Goal: Task Accomplishment & Management: Use online tool/utility

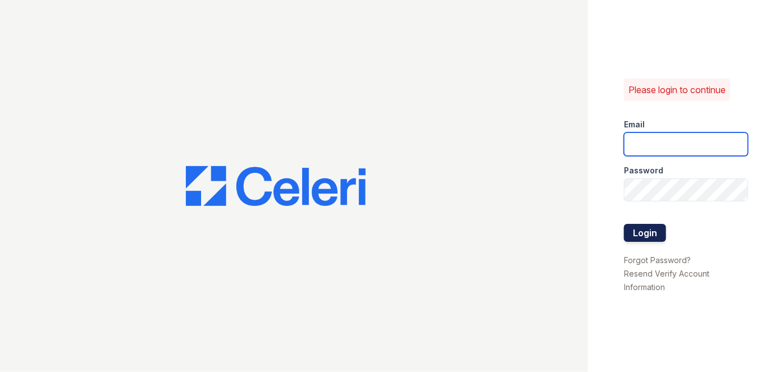
type input "darija.dedic@esusu.org"
click at [653, 238] on button "Login" at bounding box center [645, 233] width 42 height 18
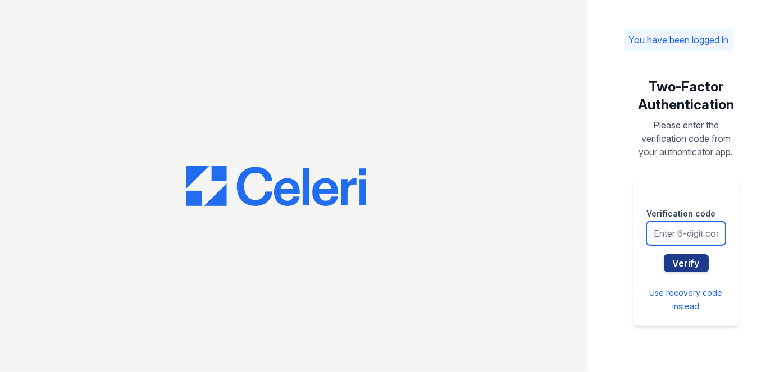
click at [664, 233] on input "text" at bounding box center [686, 234] width 79 height 24
type input "497252"
click at [664, 254] on button "Verify" at bounding box center [686, 263] width 45 height 18
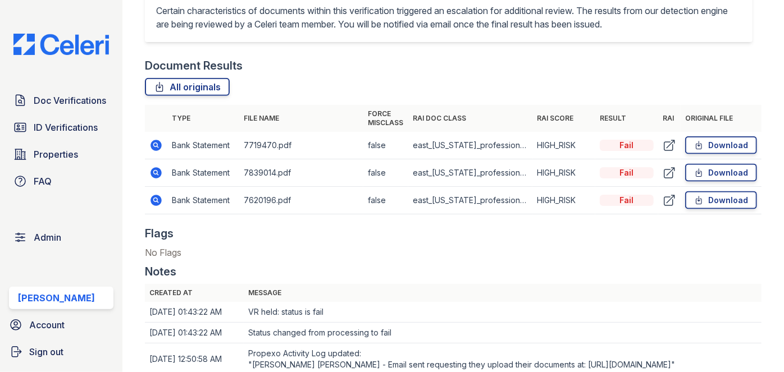
scroll to position [663, 0]
click at [722, 145] on link "Download" at bounding box center [721, 146] width 72 height 18
click at [725, 176] on link "Download" at bounding box center [721, 173] width 72 height 18
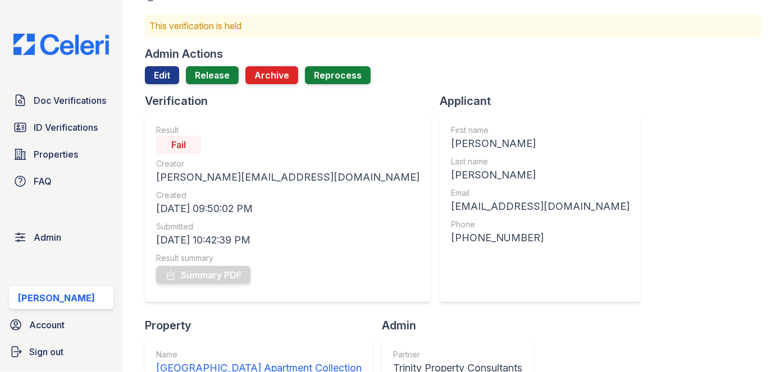
scroll to position [51, 0]
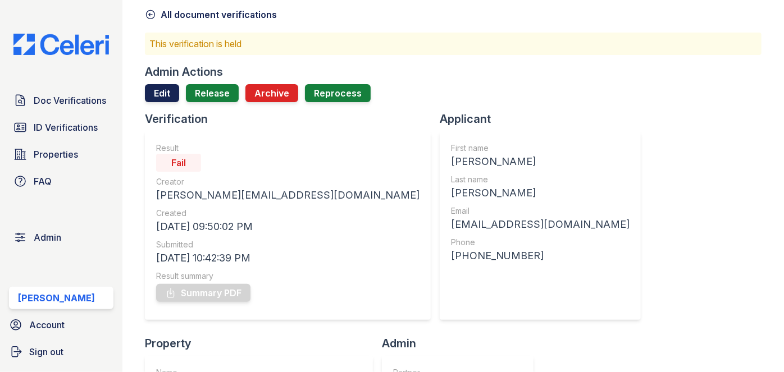
click at [158, 93] on link "Edit" at bounding box center [162, 93] width 34 height 18
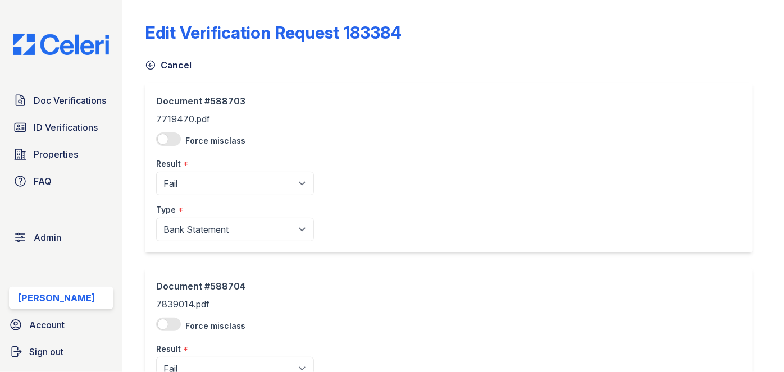
scroll to position [102, 0]
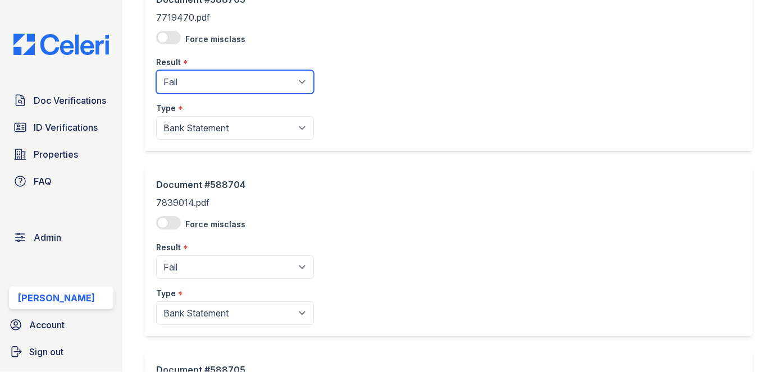
click at [194, 81] on select "Pending Sent Started Processing Pass Fail Caution Error N/A" at bounding box center [235, 82] width 158 height 24
select select "pass"
click at [156, 70] on select "Pending Sent Started Processing Pass Fail Caution Error N/A" at bounding box center [235, 82] width 158 height 24
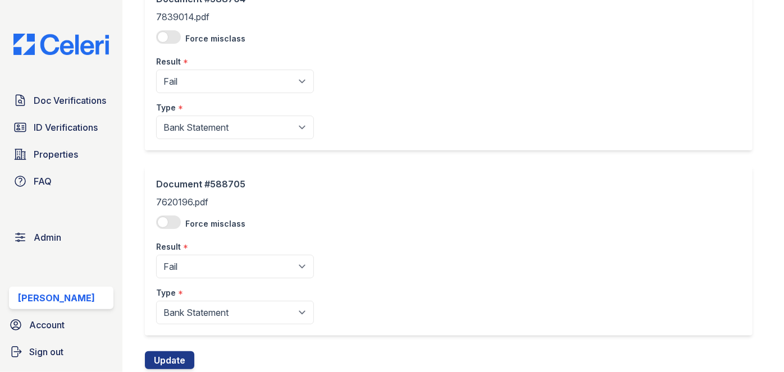
scroll to position [306, 0]
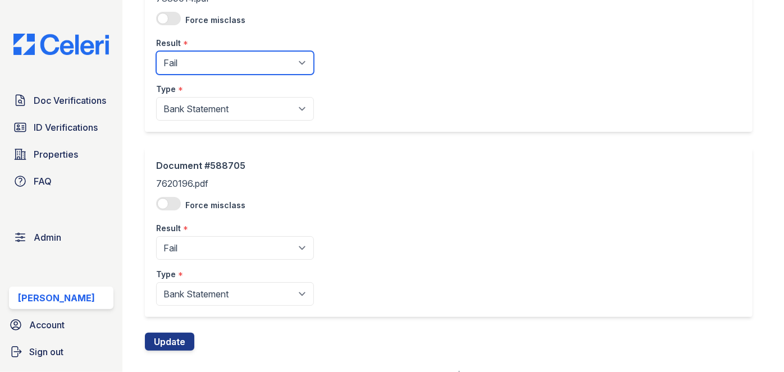
click at [197, 57] on select "Pending Sent Started Processing Pass Fail Caution Error N/A" at bounding box center [235, 63] width 158 height 24
select select "pass"
click at [156, 51] on select "Pending Sent Started Processing Pass Fail Caution Error N/A" at bounding box center [235, 63] width 158 height 24
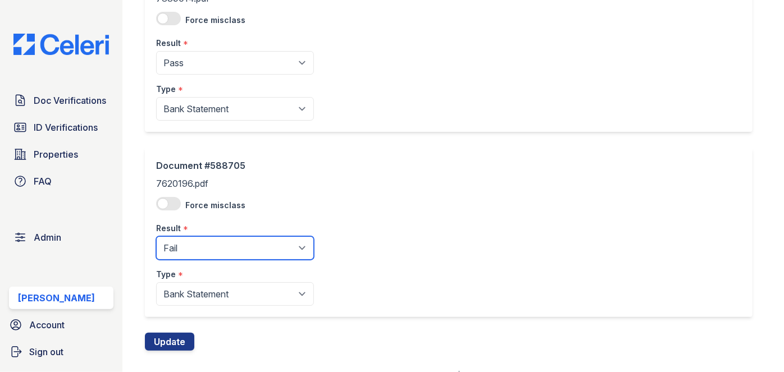
click at [180, 247] on select "Pending Sent Started Processing Pass Fail Caution Error N/A" at bounding box center [235, 249] width 158 height 24
select select "pass"
click at [156, 237] on select "Pending Sent Started Processing Pass Fail Caution Error N/A" at bounding box center [235, 249] width 158 height 24
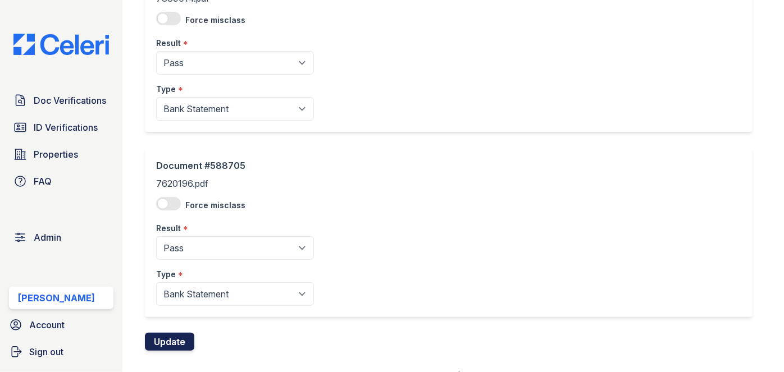
click at [174, 344] on button "Update" at bounding box center [169, 342] width 49 height 18
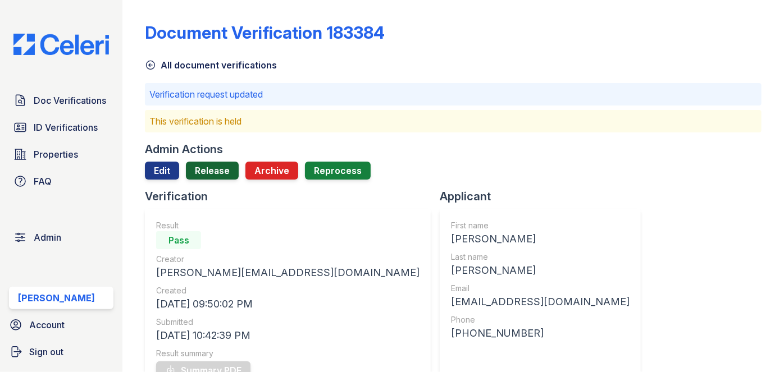
click at [207, 165] on link "Release" at bounding box center [212, 171] width 53 height 18
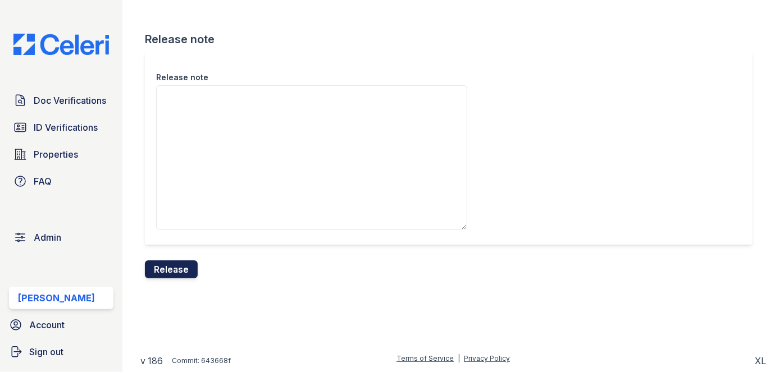
click at [170, 269] on button "Release" at bounding box center [171, 270] width 53 height 18
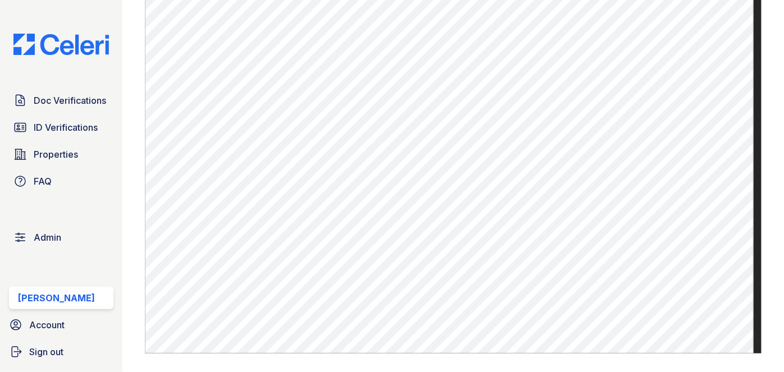
scroll to position [817, 0]
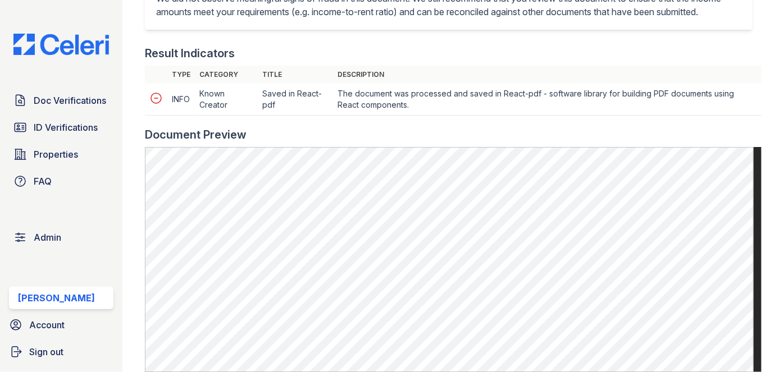
scroll to position [255, 0]
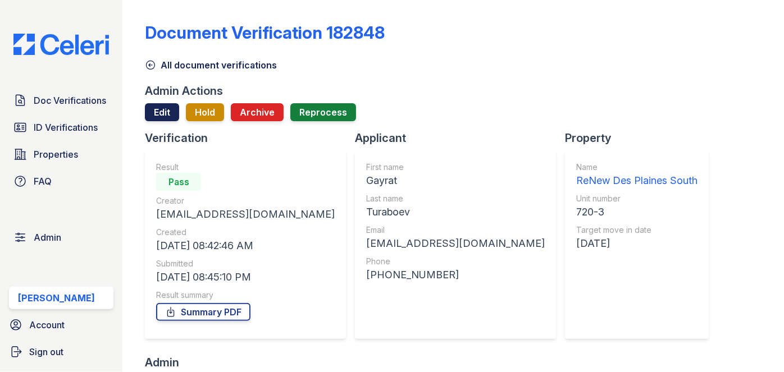
click at [156, 110] on link "Edit" at bounding box center [162, 112] width 34 height 18
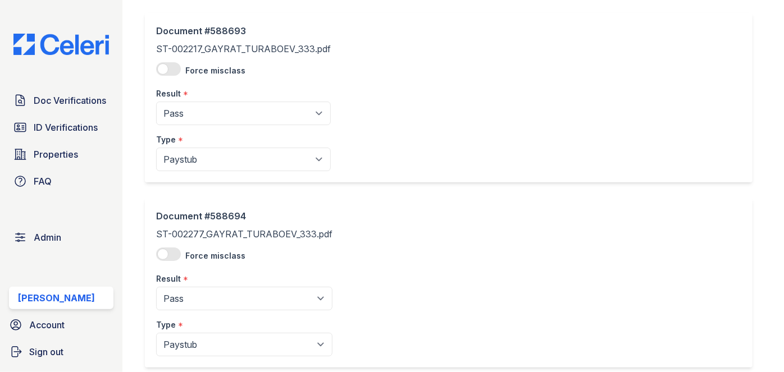
scroll to position [153, 0]
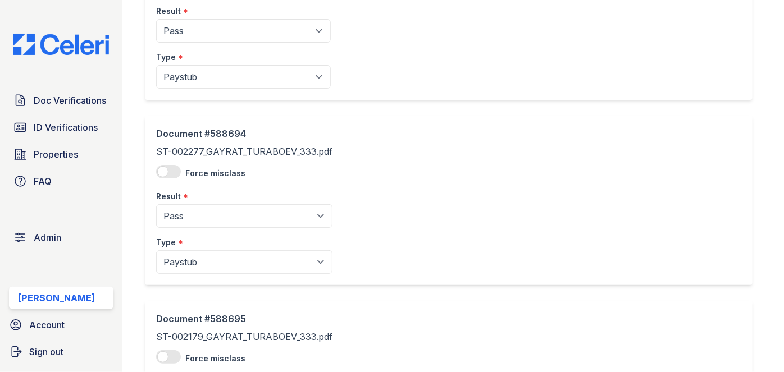
click at [208, 44] on div "Type *" at bounding box center [243, 54] width 175 height 22
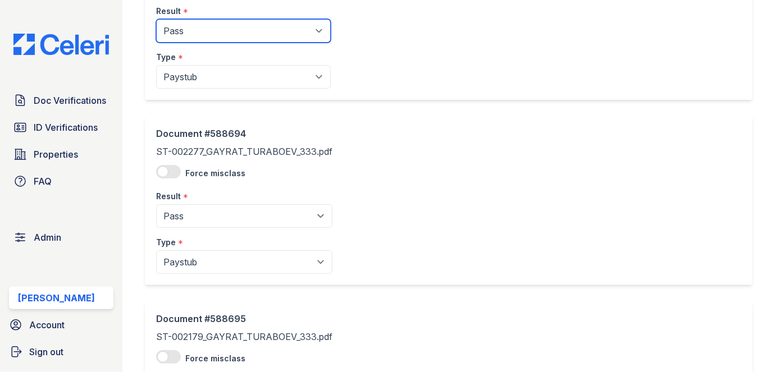
click at [207, 30] on select "Pending Sent Started Processing Pass Fail Caution Error N/A" at bounding box center [243, 31] width 175 height 24
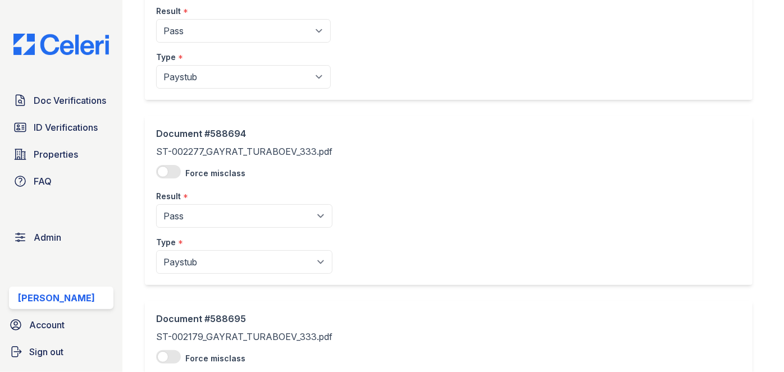
drag, startPoint x: 453, startPoint y: 24, endPoint x: 435, endPoint y: 16, distance: 19.3
click at [439, 18] on div "Document #588693 ST-002217_GAYRAT_TURABOEV_333.pdf Force misclass Result * Pend…" at bounding box center [449, 15] width 608 height 170
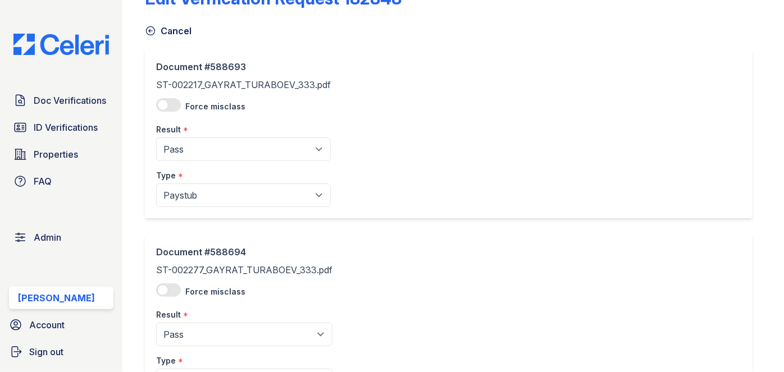
scroll to position [0, 0]
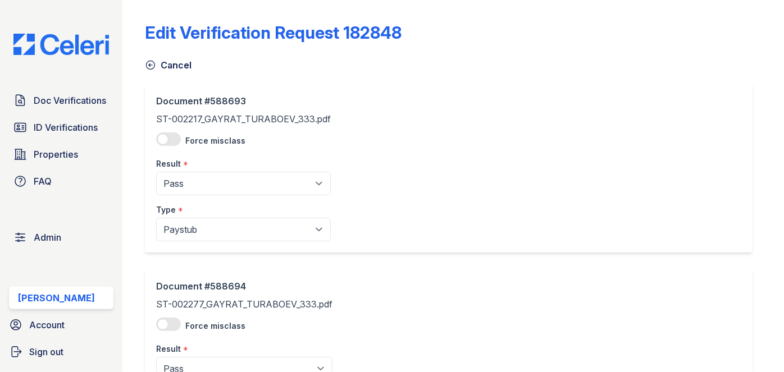
click at [165, 65] on link "Cancel" at bounding box center [168, 64] width 47 height 13
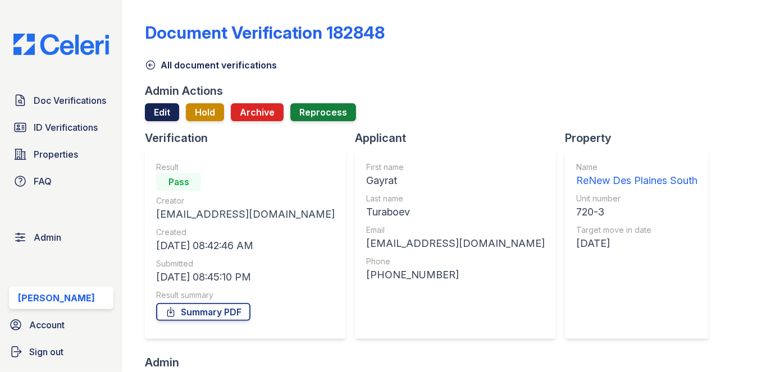
click at [156, 109] on link "Edit" at bounding box center [162, 112] width 34 height 18
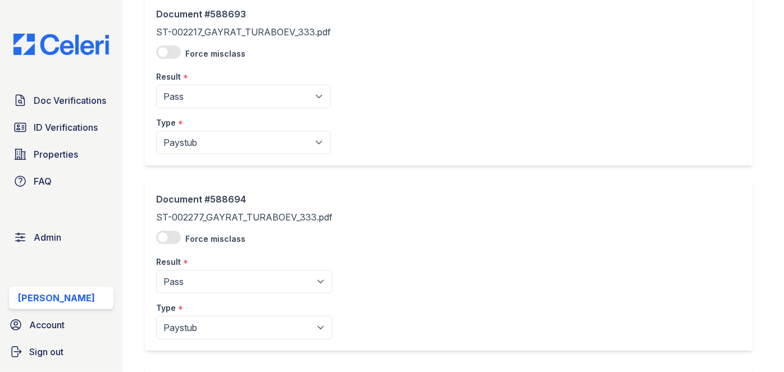
scroll to position [102, 0]
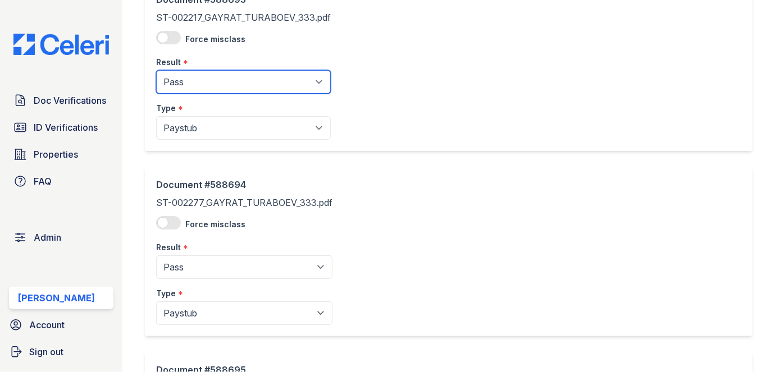
click at [192, 83] on select "Pending Sent Started Processing Pass Fail Caution Error N/A" at bounding box center [243, 82] width 175 height 24
select select "caution"
click at [156, 70] on select "Pending Sent Started Processing Pass Fail Caution Error N/A" at bounding box center [243, 82] width 175 height 24
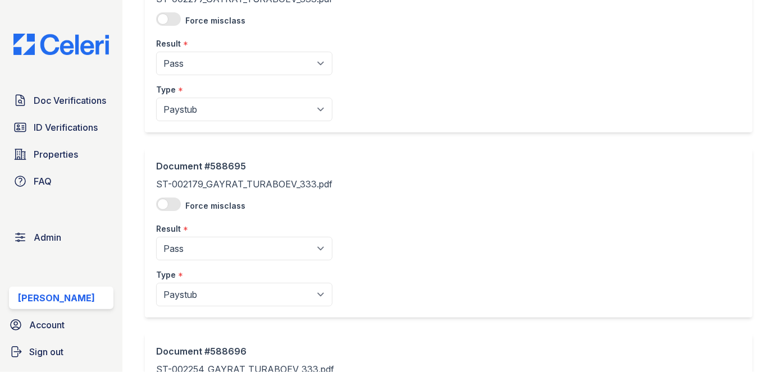
scroll to position [306, 0]
click at [220, 66] on select "Pending Sent Started Processing Pass Fail Caution Error N/A" at bounding box center [244, 63] width 176 height 24
select select "caution"
click at [156, 51] on select "Pending Sent Started Processing Pass Fail Caution Error N/A" at bounding box center [244, 63] width 176 height 24
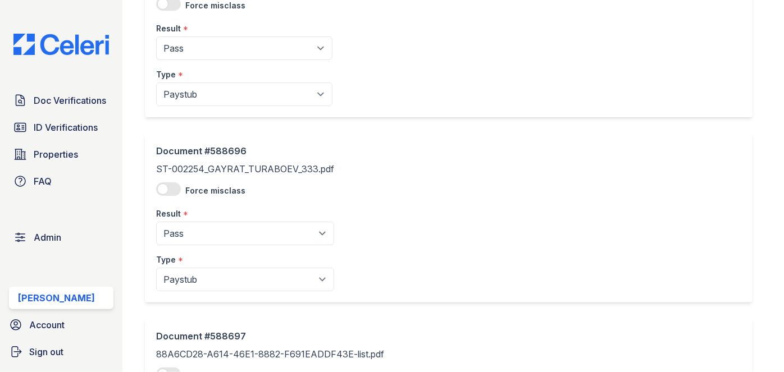
scroll to position [511, 0]
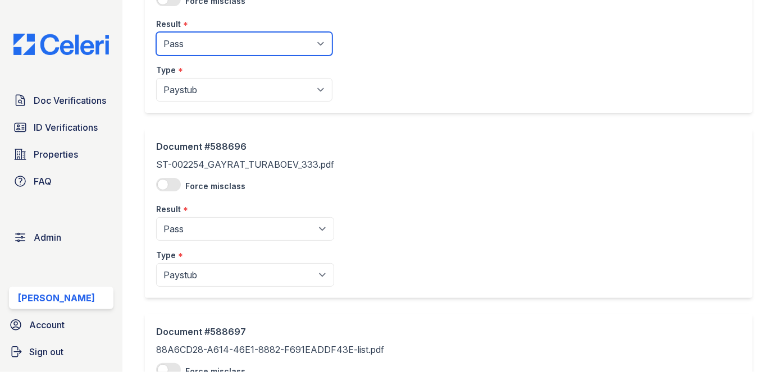
click at [220, 42] on select "Pending Sent Started Processing Pass Fail Caution Error N/A" at bounding box center [244, 44] width 176 height 24
select select "caution"
click at [156, 32] on select "Pending Sent Started Processing Pass Fail Caution Error N/A" at bounding box center [244, 44] width 176 height 24
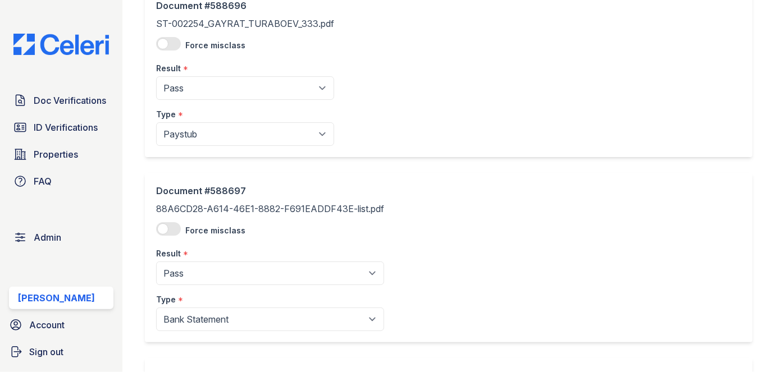
scroll to position [715, 0]
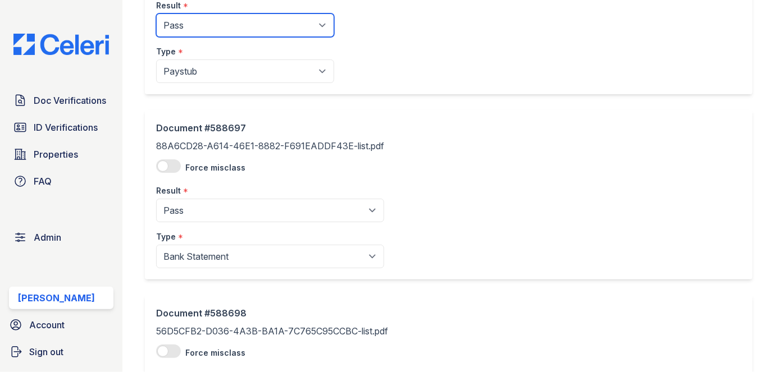
click at [201, 24] on select "Pending Sent Started Processing Pass Fail Caution Error N/A" at bounding box center [245, 25] width 178 height 24
select select "caution"
click at [156, 13] on select "Pending Sent Started Processing Pass Fail Caution Error N/A" at bounding box center [245, 25] width 178 height 24
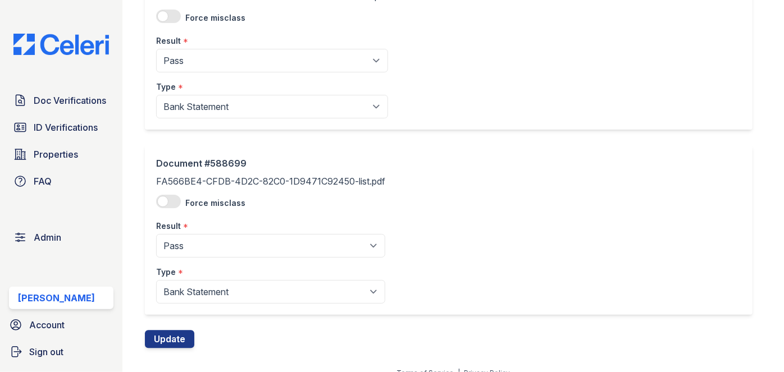
scroll to position [1062, 0]
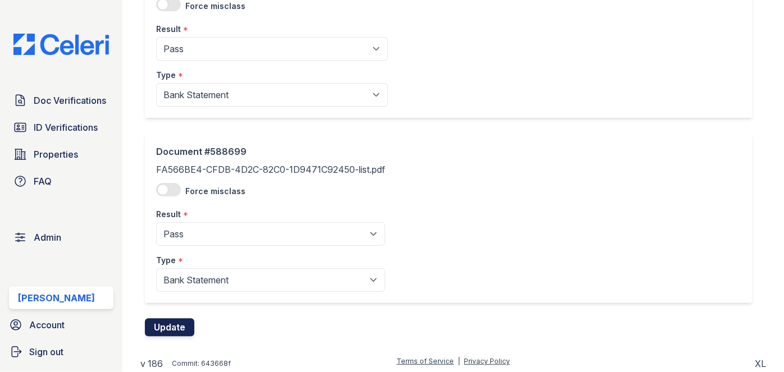
click at [180, 322] on button "Update" at bounding box center [169, 328] width 49 height 18
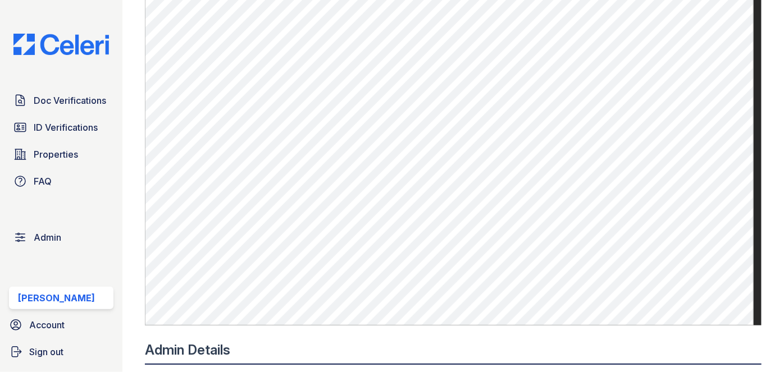
scroll to position [715, 0]
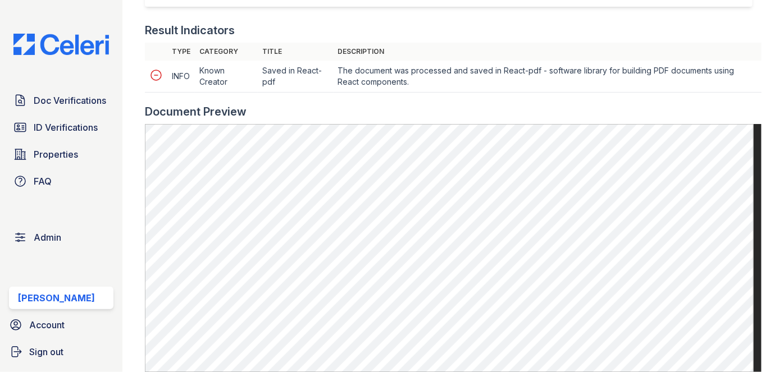
scroll to position [511, 0]
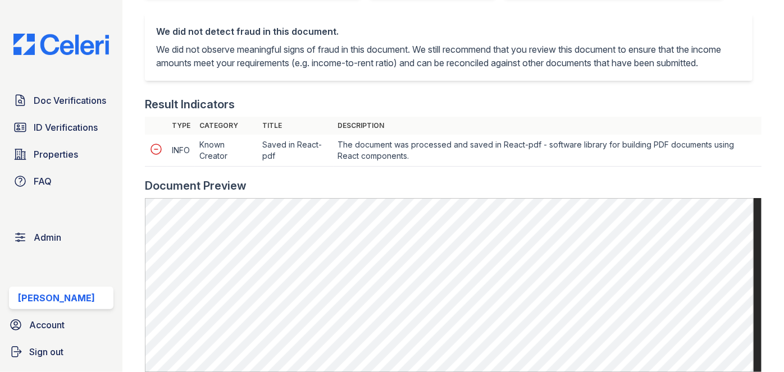
scroll to position [460, 0]
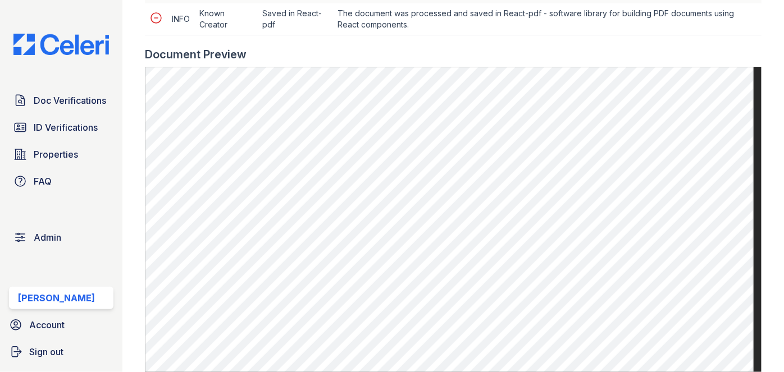
scroll to position [511, 0]
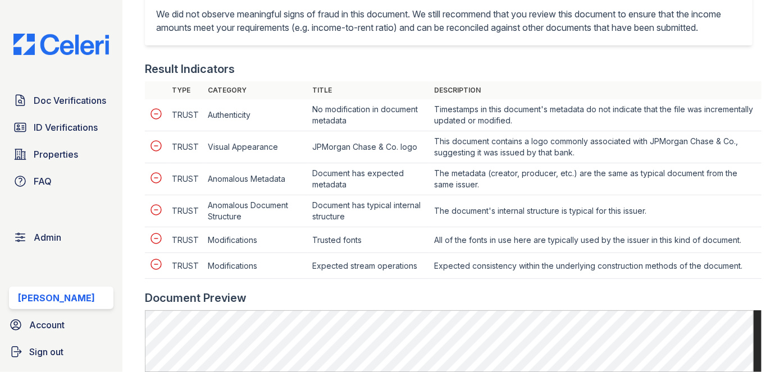
scroll to position [612, 0]
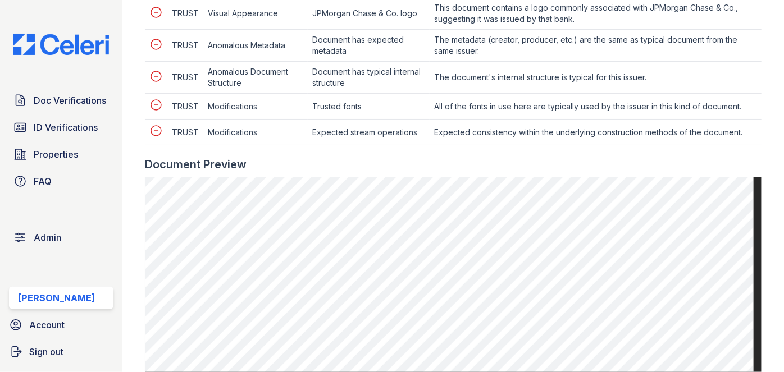
scroll to position [663, 0]
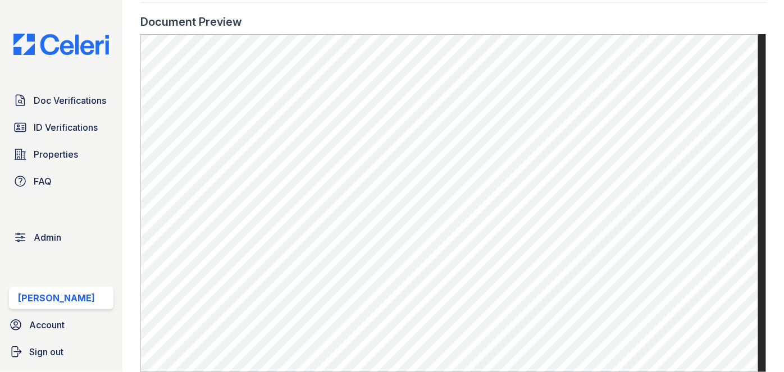
scroll to position [663, 0]
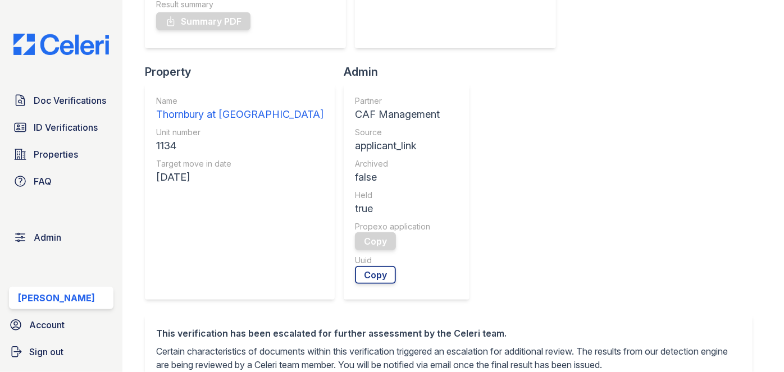
scroll to position [408, 0]
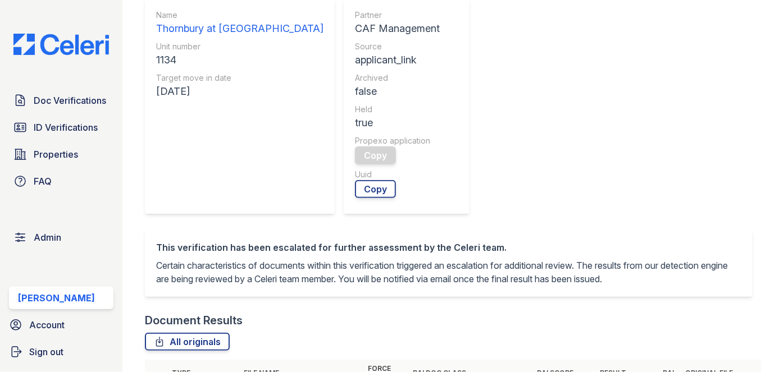
drag, startPoint x: 153, startPoint y: 220, endPoint x: 157, endPoint y: 228, distance: 8.6
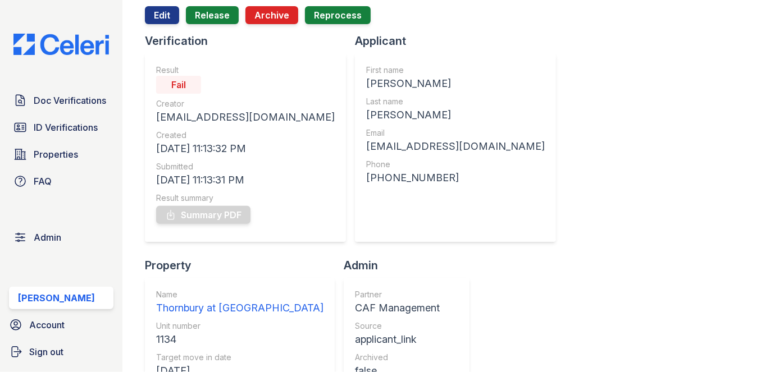
scroll to position [0, 0]
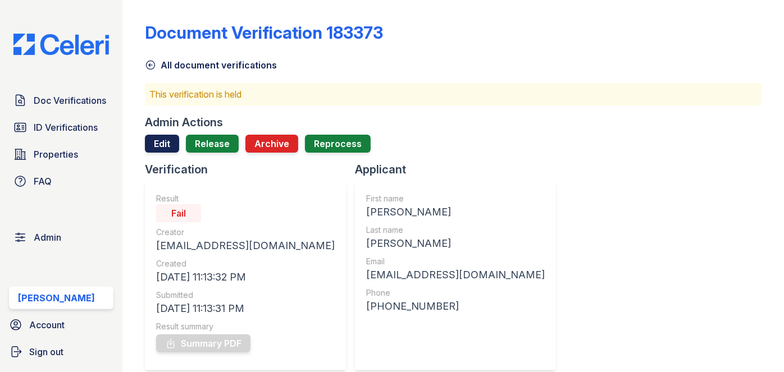
click at [161, 140] on link "Edit" at bounding box center [162, 144] width 34 height 18
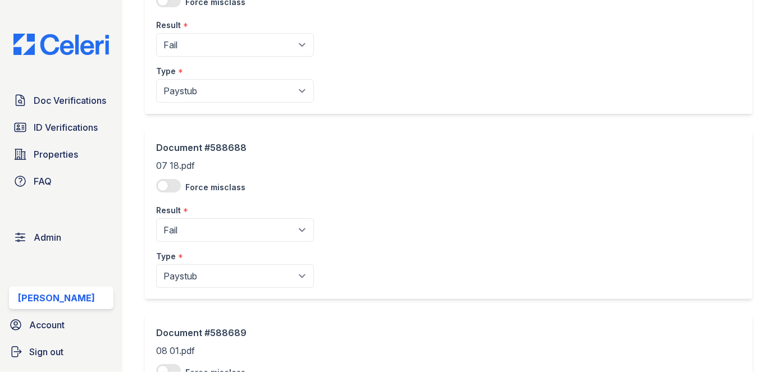
scroll to position [511, 0]
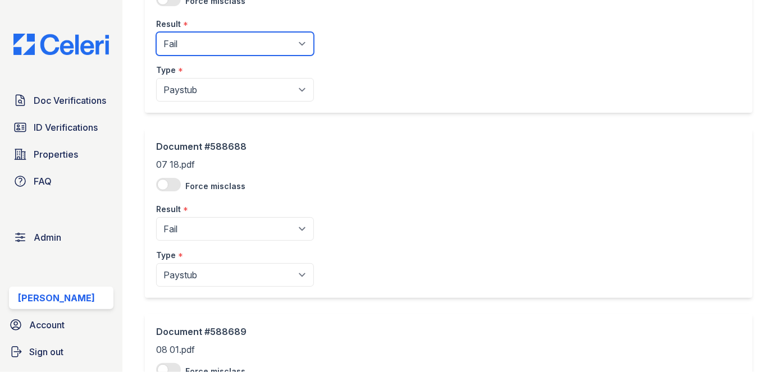
click at [221, 42] on select "Pending Sent Started Processing Pass Fail Caution Error N/A" at bounding box center [235, 44] width 158 height 24
select select "caution"
click at [156, 32] on select "Pending Sent Started Processing Pass Fail Caution Error N/A" at bounding box center [235, 44] width 158 height 24
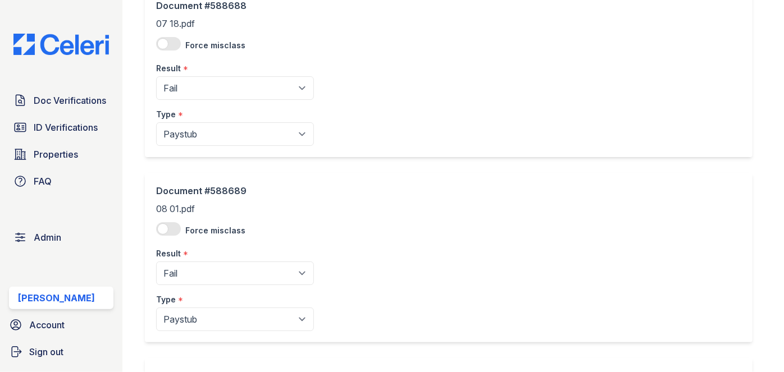
scroll to position [715, 0]
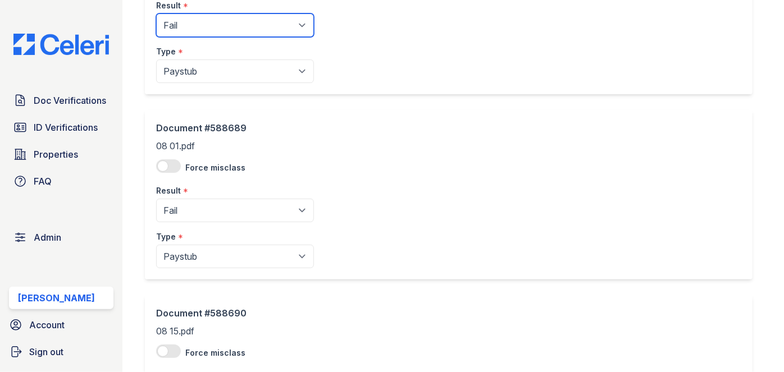
click at [198, 31] on select "Pending Sent Started Processing Pass Fail Caution Error N/A" at bounding box center [235, 25] width 158 height 24
select select "caution"
click at [156, 13] on select "Pending Sent Started Processing Pass Fail Caution Error N/A" at bounding box center [235, 25] width 158 height 24
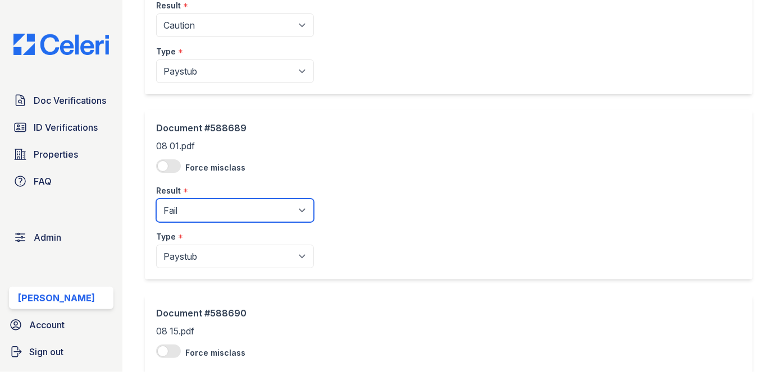
click at [201, 209] on select "Pending Sent Started Processing Pass Fail Caution Error N/A" at bounding box center [235, 211] width 158 height 24
select select "caution"
click at [156, 199] on select "Pending Sent Started Processing Pass Fail Caution Error N/A" at bounding box center [235, 211] width 158 height 24
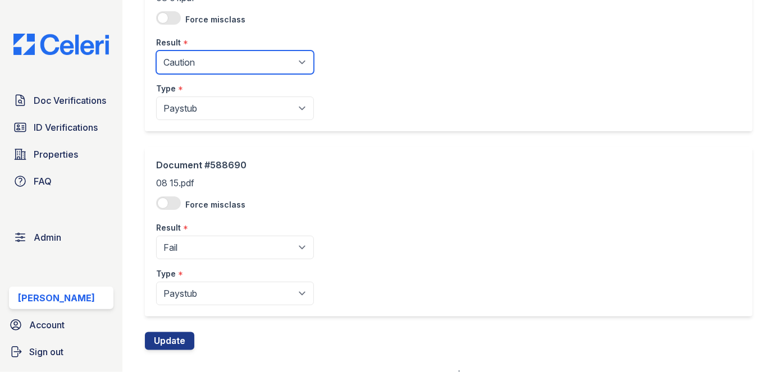
scroll to position [877, 0]
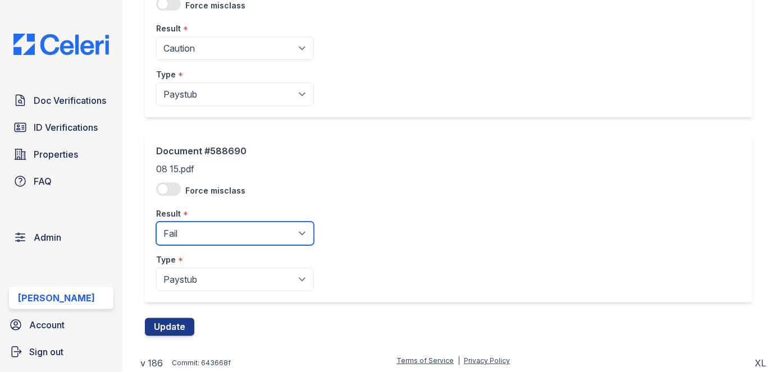
click at [198, 228] on select "Pending Sent Started Processing Pass Fail Caution Error N/A" at bounding box center [235, 234] width 158 height 24
click at [196, 233] on select "Pending Sent Started Processing Pass Fail Caution Error N/A" at bounding box center [235, 234] width 158 height 24
select select "caution"
click at [156, 222] on select "Pending Sent Started Processing Pass Fail Caution Error N/A" at bounding box center [235, 234] width 158 height 24
drag, startPoint x: 180, startPoint y: 322, endPoint x: 124, endPoint y: 247, distance: 93.9
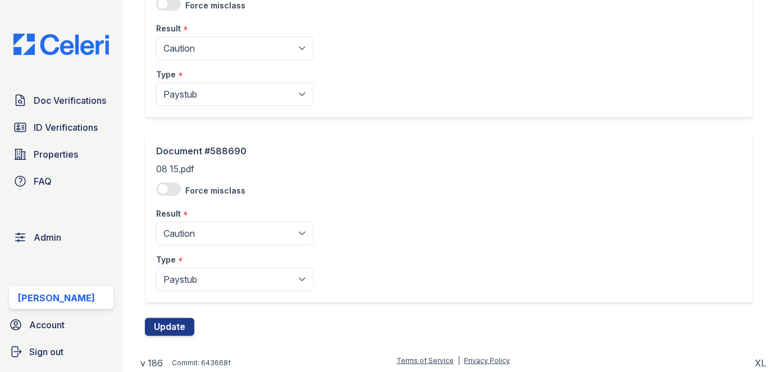
click at [180, 322] on button "Update" at bounding box center [169, 328] width 49 height 18
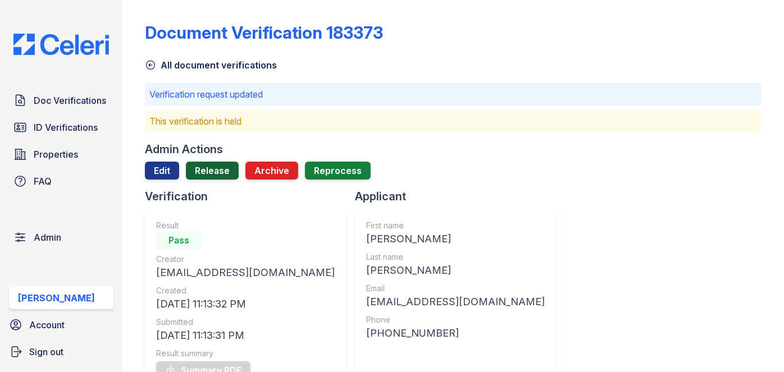
click at [213, 172] on link "Release" at bounding box center [212, 171] width 53 height 18
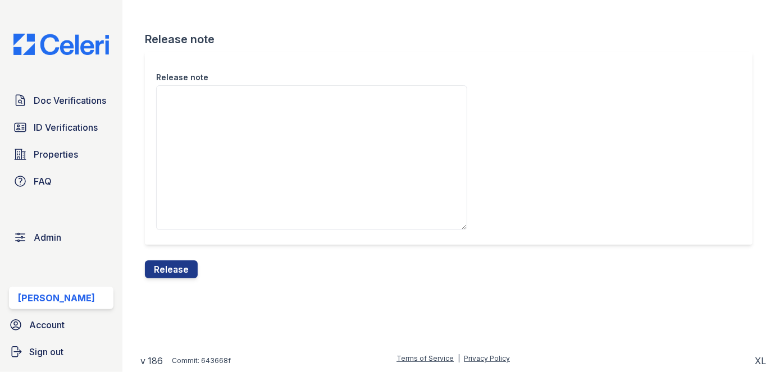
click at [180, 279] on div "Release note Release note Release" at bounding box center [453, 148] width 626 height 297
click at [184, 269] on button "Release" at bounding box center [171, 270] width 53 height 18
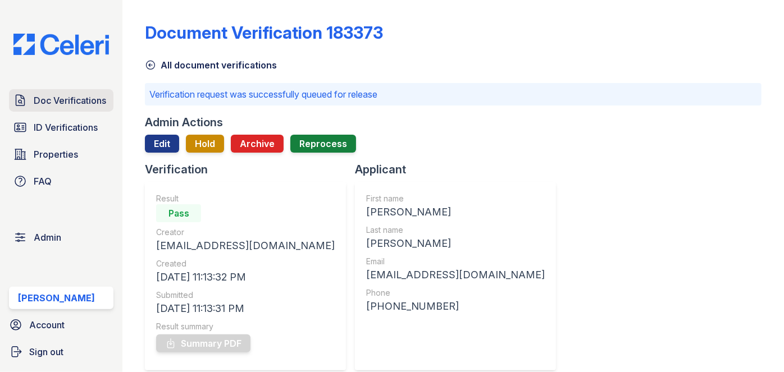
click at [90, 98] on span "Doc Verifications" at bounding box center [70, 100] width 72 height 13
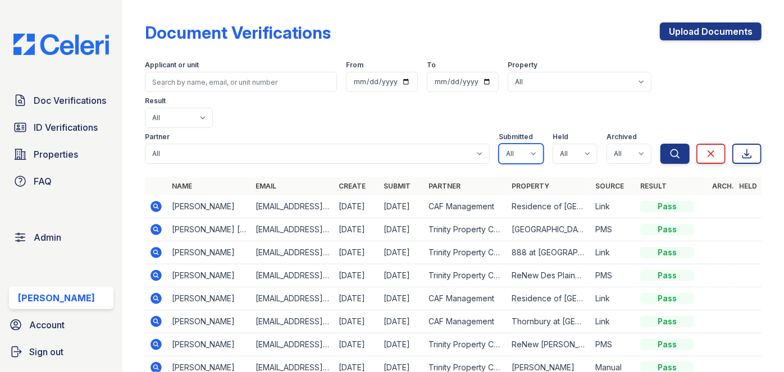
click at [507, 144] on select "All true false" at bounding box center [521, 154] width 45 height 20
select select "true"
click at [499, 144] on select "All true false" at bounding box center [521, 154] width 45 height 20
click at [571, 144] on select "All true false" at bounding box center [575, 154] width 45 height 20
select select "true"
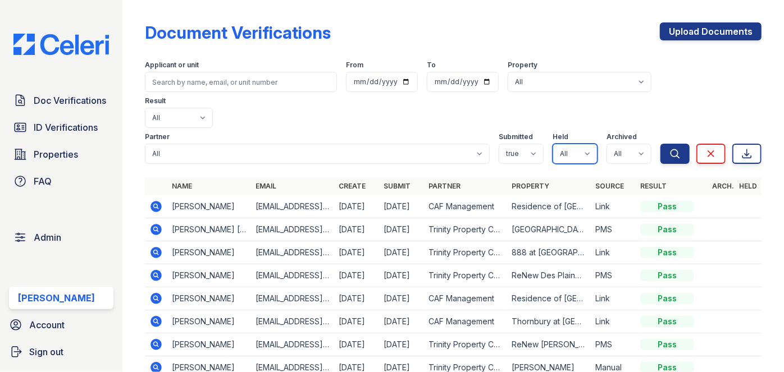
click at [553, 144] on select "All true false" at bounding box center [575, 154] width 45 height 20
click at [624, 144] on select "All true false" at bounding box center [629, 154] width 45 height 20
select select "false"
click at [607, 144] on select "All true false" at bounding box center [629, 154] width 45 height 20
click at [670, 148] on icon "submit" at bounding box center [675, 153] width 11 height 11
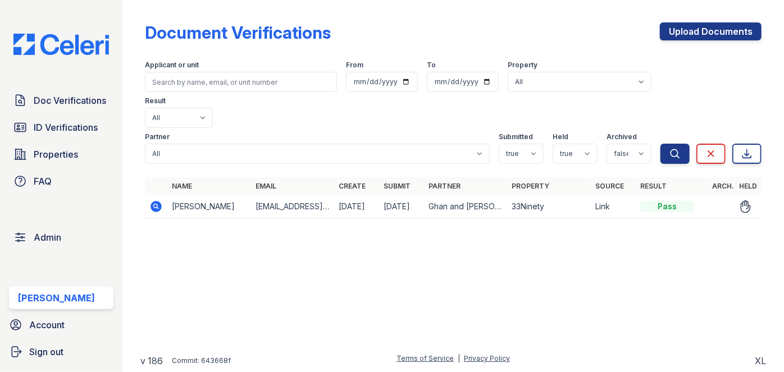
click at [152, 201] on icon at bounding box center [156, 206] width 11 height 11
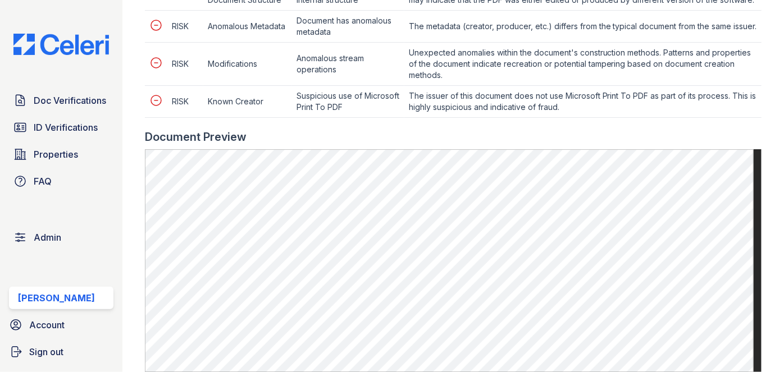
scroll to position [663, 0]
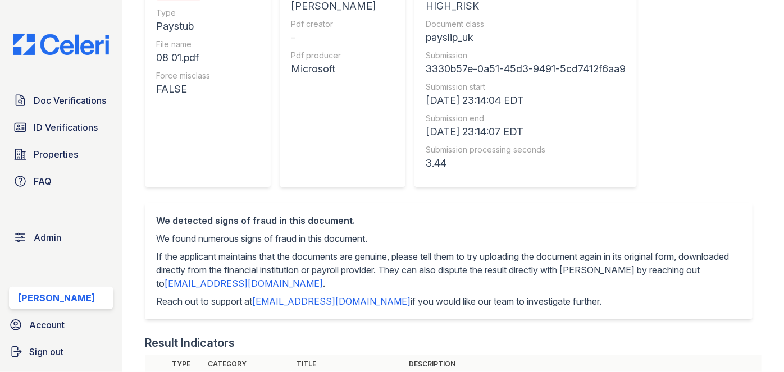
scroll to position [51, 0]
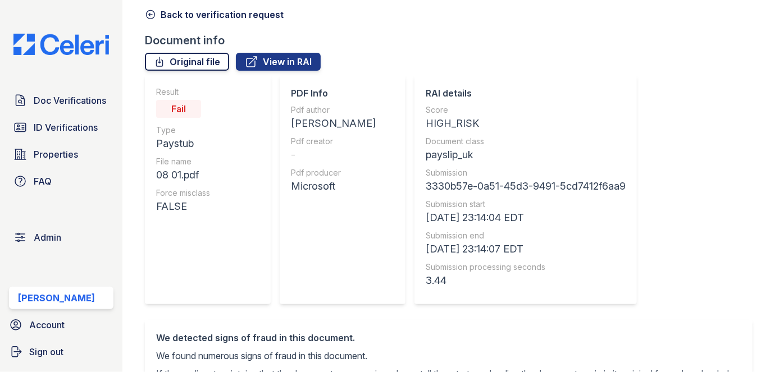
click at [211, 60] on link "Original file" at bounding box center [187, 62] width 84 height 18
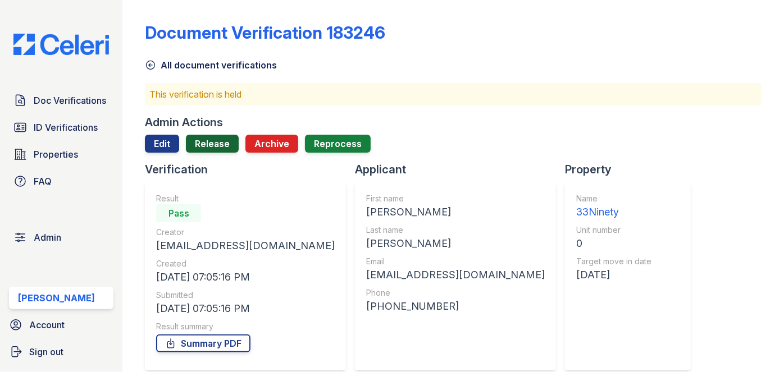
click at [211, 139] on link "Release" at bounding box center [212, 144] width 53 height 18
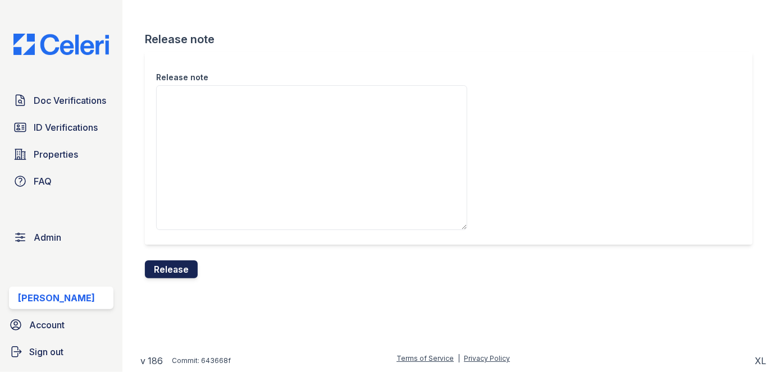
click at [184, 262] on button "Release" at bounding box center [171, 270] width 53 height 18
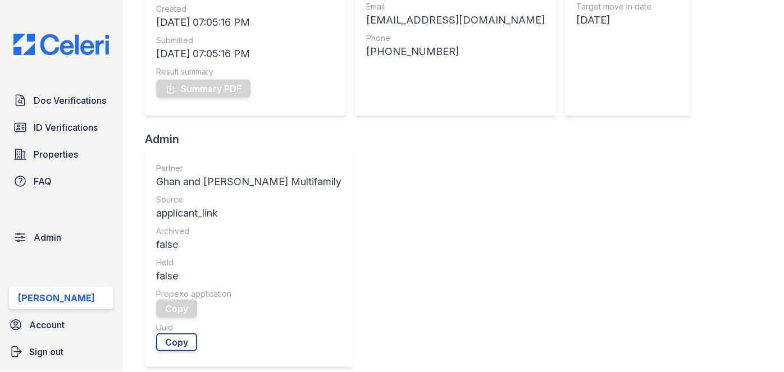
scroll to position [408, 0]
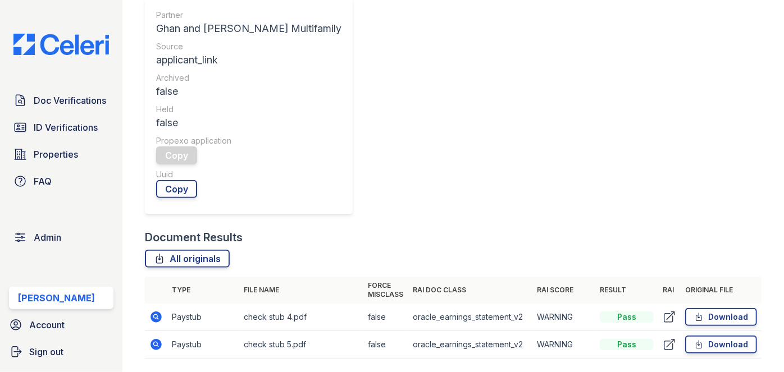
click at [157, 311] on icon at bounding box center [155, 317] width 13 height 13
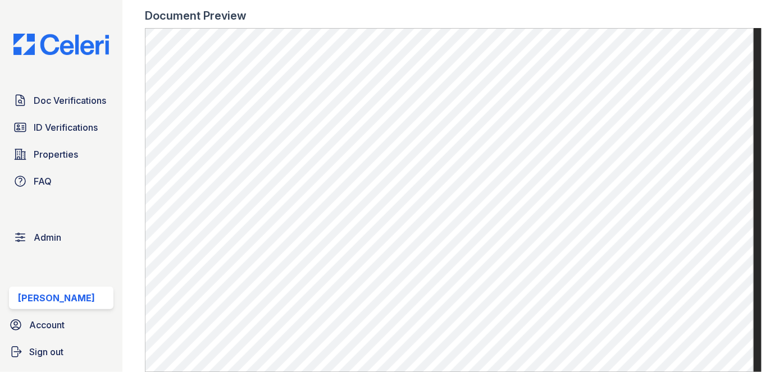
scroll to position [715, 0]
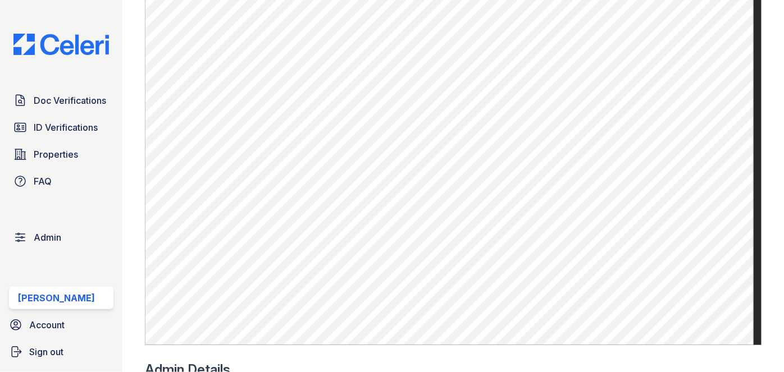
scroll to position [817, 0]
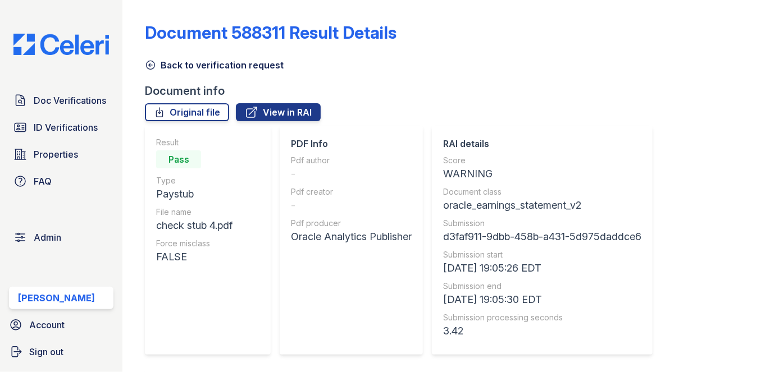
click at [149, 64] on icon at bounding box center [150, 65] width 11 height 11
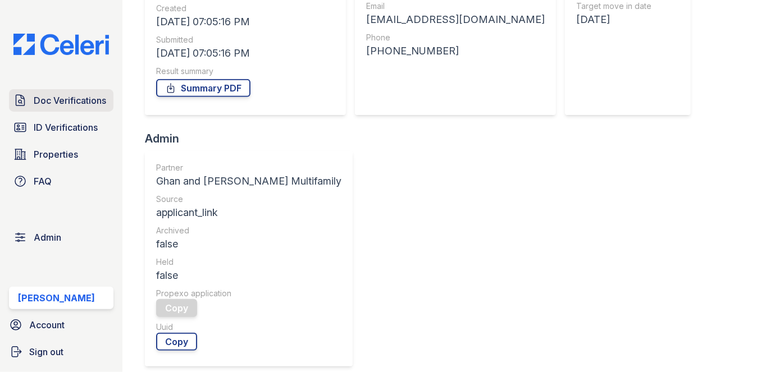
scroll to position [211, 0]
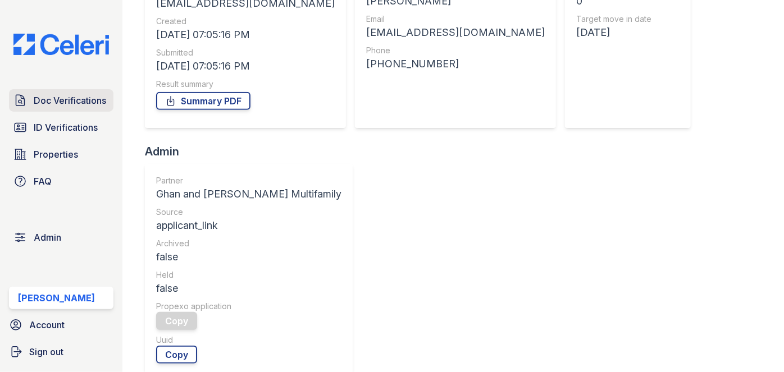
click at [82, 111] on link "Doc Verifications" at bounding box center [61, 100] width 104 height 22
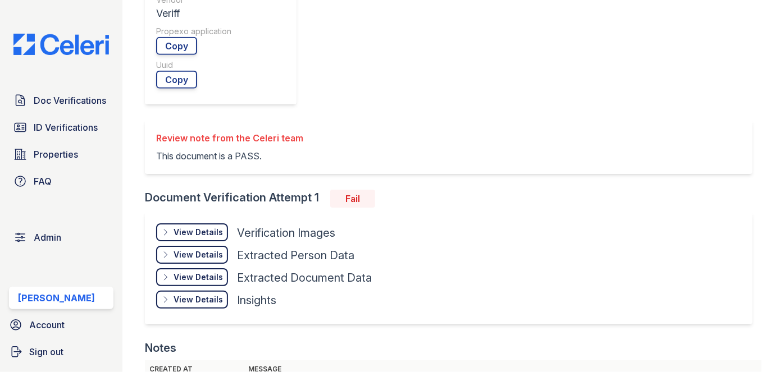
scroll to position [460, 0]
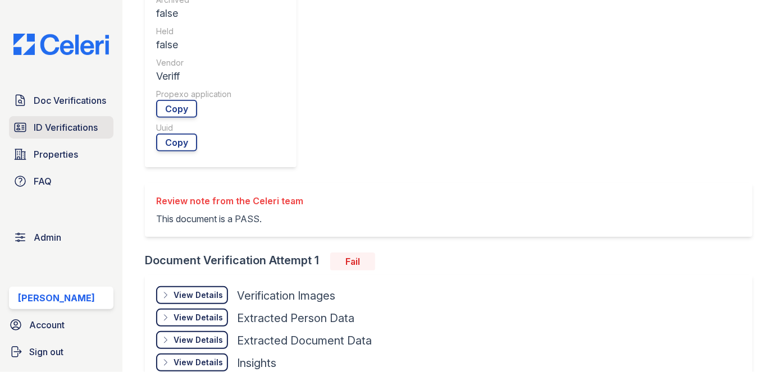
click at [42, 134] on link "ID Verifications" at bounding box center [61, 127] width 104 height 22
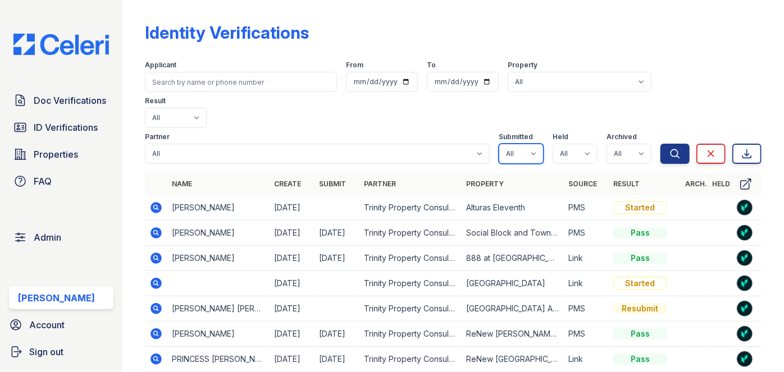
click at [521, 144] on select "All true false" at bounding box center [521, 154] width 45 height 20
click at [499, 144] on select "All true false" at bounding box center [521, 154] width 45 height 20
click at [526, 144] on select "All true false" at bounding box center [521, 154] width 45 height 20
select select "true"
click at [499, 144] on select "All true false" at bounding box center [521, 154] width 45 height 20
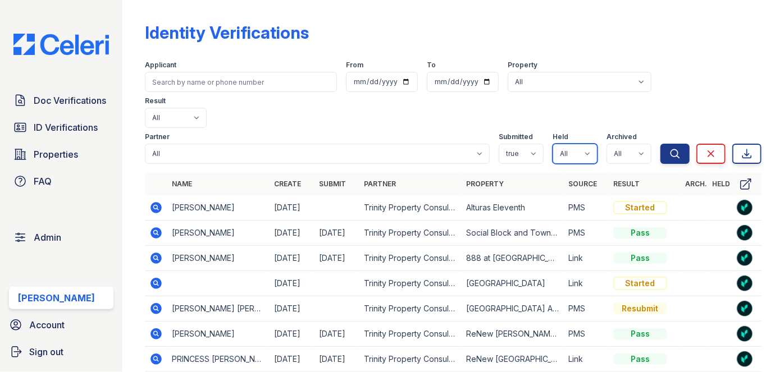
click at [578, 144] on select "All true false" at bounding box center [575, 154] width 45 height 20
select select "true"
click at [553, 144] on select "All true false" at bounding box center [575, 154] width 45 height 20
click at [635, 144] on select "All true false" at bounding box center [629, 154] width 45 height 20
select select "false"
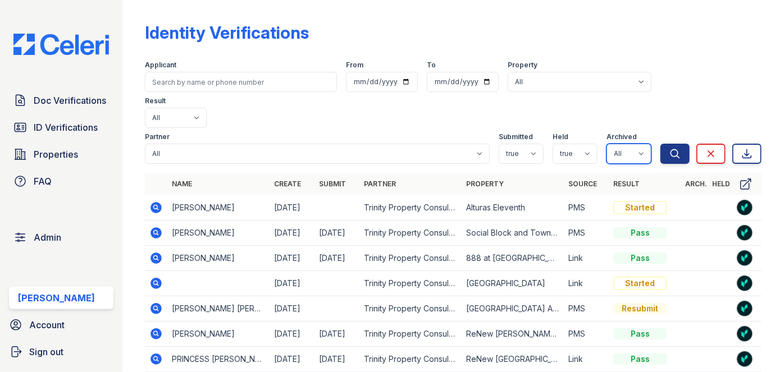
click at [607, 144] on select "All true false" at bounding box center [629, 154] width 45 height 20
click at [670, 148] on icon "submit" at bounding box center [675, 153] width 11 height 11
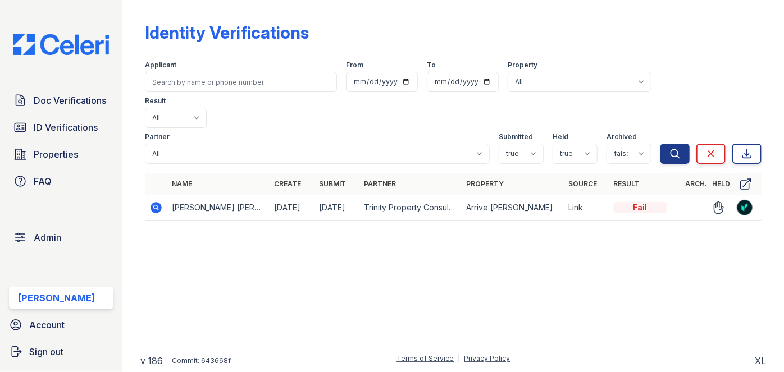
click at [156, 206] on icon at bounding box center [155, 207] width 3 height 3
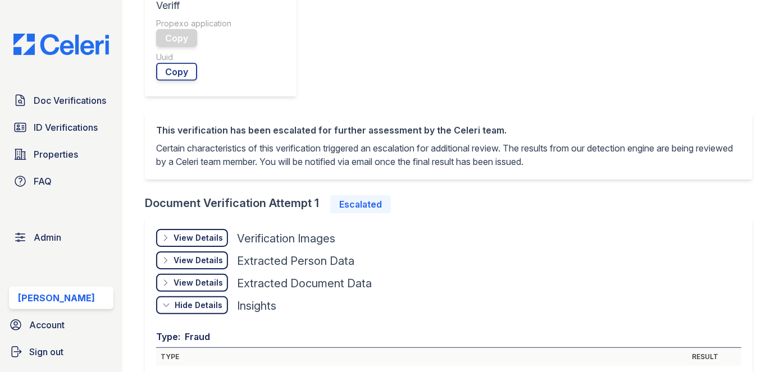
scroll to position [408, 0]
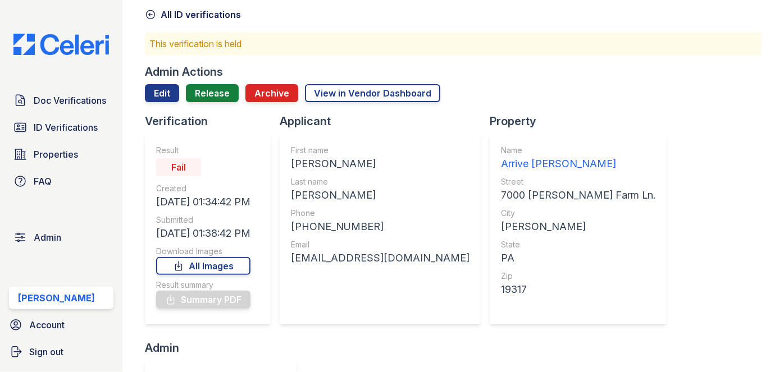
scroll to position [0, 0]
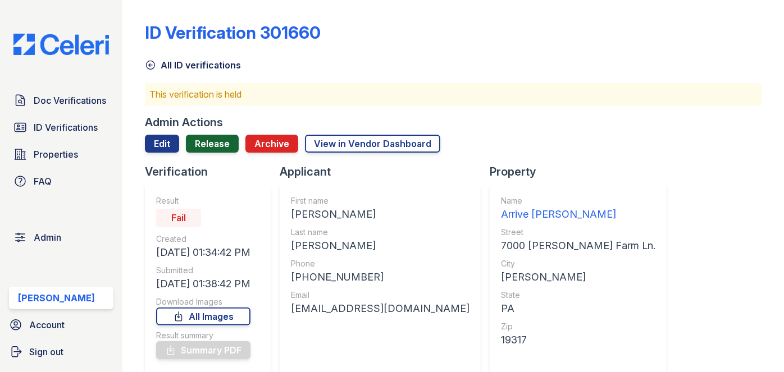
click at [224, 141] on link "Release" at bounding box center [212, 144] width 53 height 18
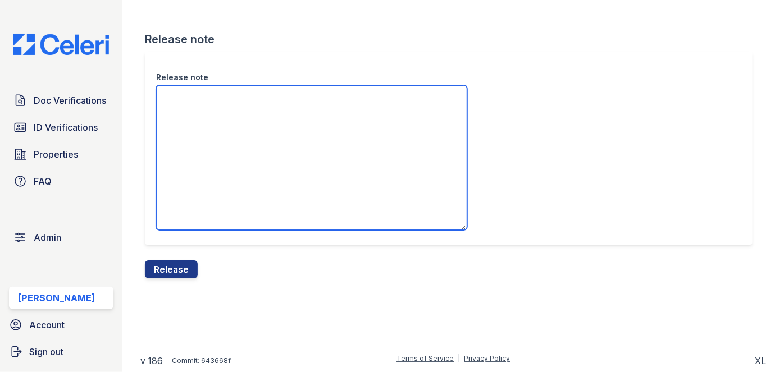
click at [196, 124] on textarea "Release note" at bounding box center [311, 157] width 311 height 145
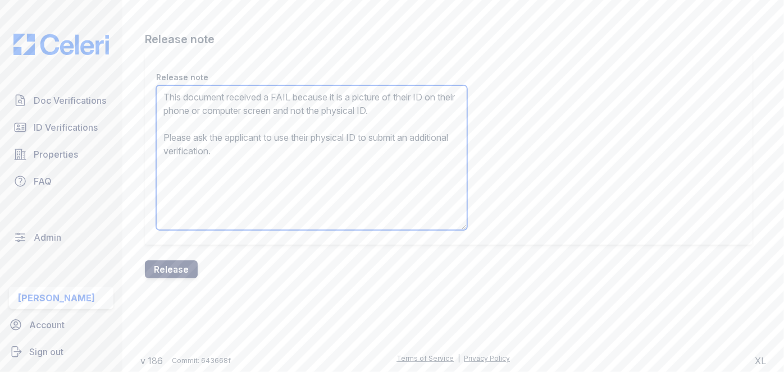
type textarea "This document received a FAIL because it is a picture of their ID on their phon…"
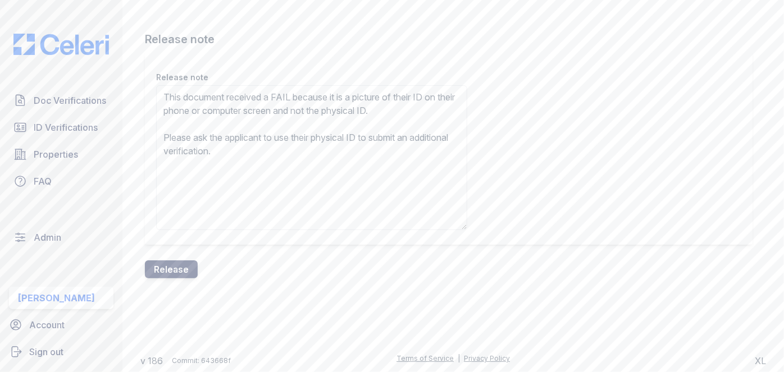
click at [165, 270] on button "Release" at bounding box center [171, 270] width 53 height 18
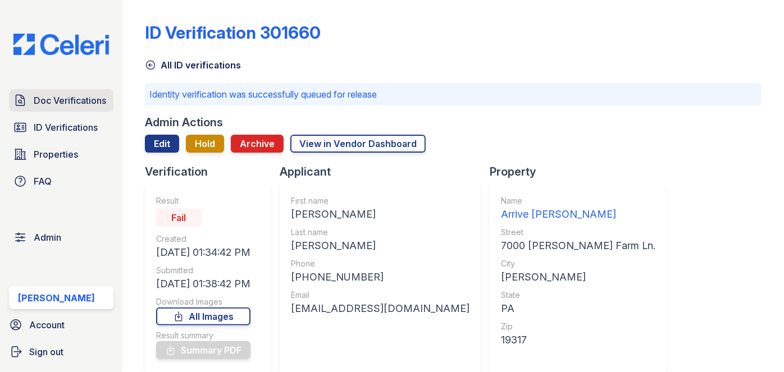
click at [74, 94] on span "Doc Verifications" at bounding box center [70, 100] width 72 height 13
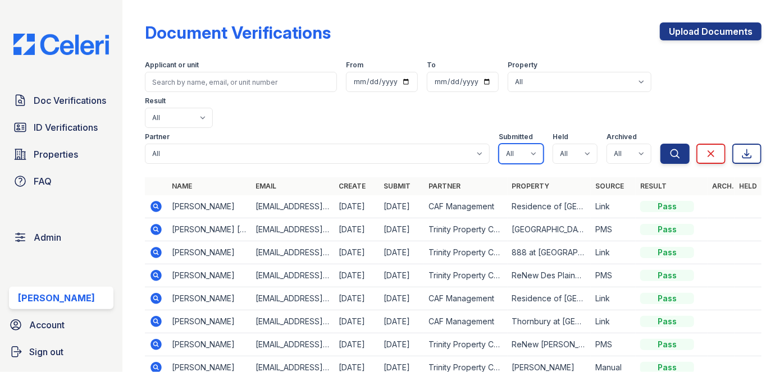
click at [526, 144] on select "All true false" at bounding box center [521, 154] width 45 height 20
select select "true"
click at [499, 144] on select "All true false" at bounding box center [521, 154] width 45 height 20
click at [578, 144] on select "All true false" at bounding box center [575, 154] width 45 height 20
select select "true"
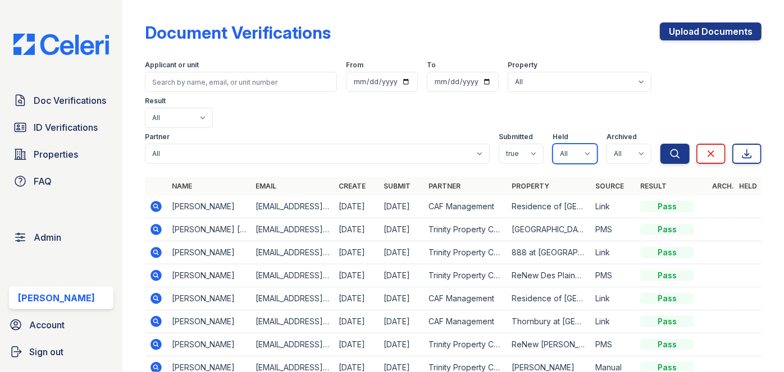
click at [553, 144] on select "All true false" at bounding box center [575, 154] width 45 height 20
click at [625, 144] on select "All true false" at bounding box center [629, 154] width 45 height 20
select select "false"
click at [607, 144] on select "All true false" at bounding box center [629, 154] width 45 height 20
click at [670, 148] on icon "submit" at bounding box center [675, 153] width 11 height 11
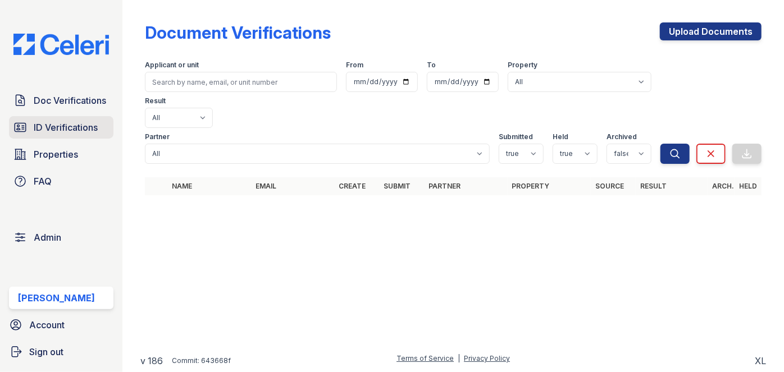
click at [93, 120] on link "ID Verifications" at bounding box center [61, 127] width 104 height 22
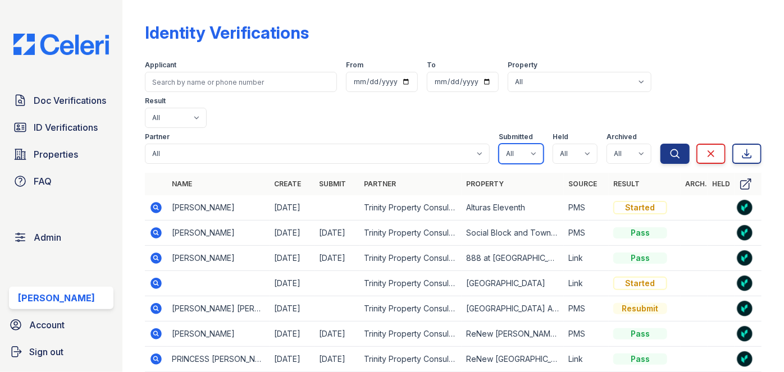
click at [528, 144] on select "All true false" at bounding box center [521, 154] width 45 height 20
select select "true"
click at [499, 144] on select "All true false" at bounding box center [521, 154] width 45 height 20
click at [580, 144] on select "All true false" at bounding box center [575, 154] width 45 height 20
select select "true"
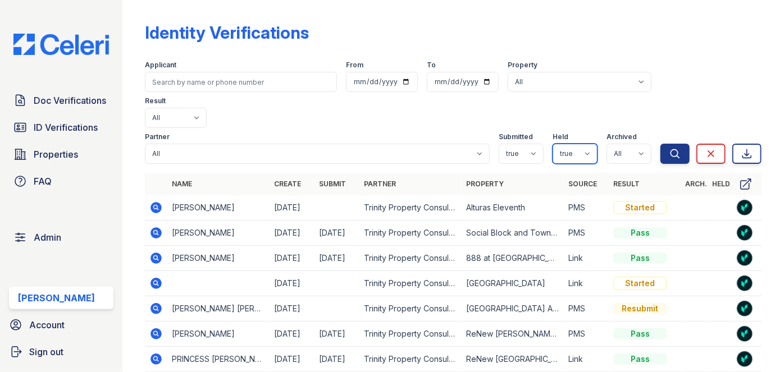
click at [553, 144] on select "All true false" at bounding box center [575, 154] width 45 height 20
click at [636, 144] on select "All true false" at bounding box center [629, 154] width 45 height 20
select select "false"
click at [607, 144] on select "All true false" at bounding box center [629, 154] width 45 height 20
click at [671, 149] on icon "submit" at bounding box center [675, 153] width 8 height 8
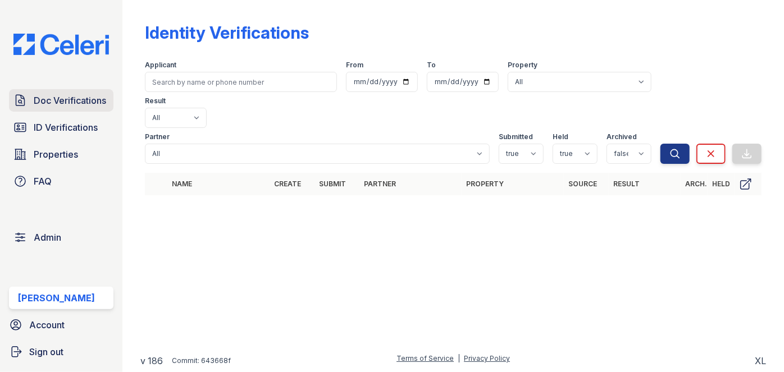
click at [99, 99] on span "Doc Verifications" at bounding box center [70, 100] width 72 height 13
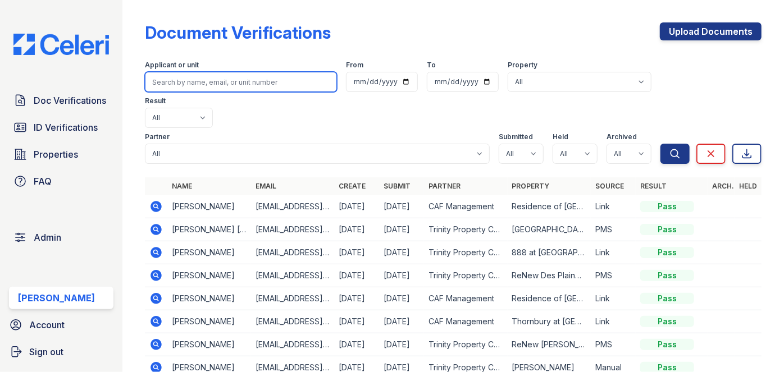
click at [169, 83] on input "search" at bounding box center [241, 82] width 192 height 20
paste input "Nicole Ann Gamayo"
type input "Nicole Ann Gamayo"
click at [661, 144] on button "Search" at bounding box center [675, 154] width 29 height 20
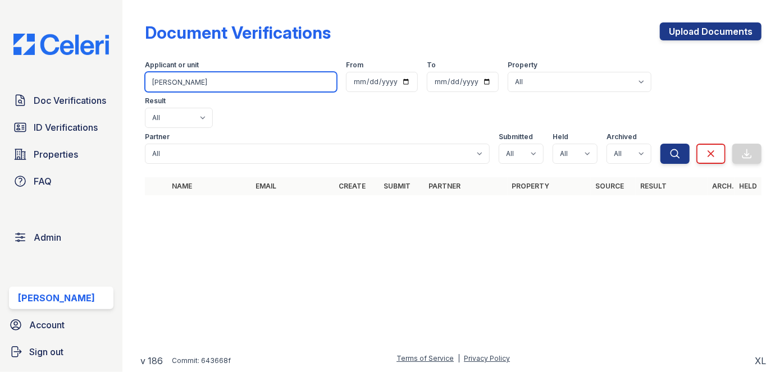
click at [189, 83] on input "Nicole Ann Gamayo" at bounding box center [241, 82] width 192 height 20
type input "Nicole Gamayo"
click at [661, 144] on button "Search" at bounding box center [675, 154] width 29 height 20
click at [204, 79] on input "Nicole Gamayo" at bounding box center [241, 82] width 192 height 20
drag, startPoint x: 174, startPoint y: 82, endPoint x: 111, endPoint y: 78, distance: 62.5
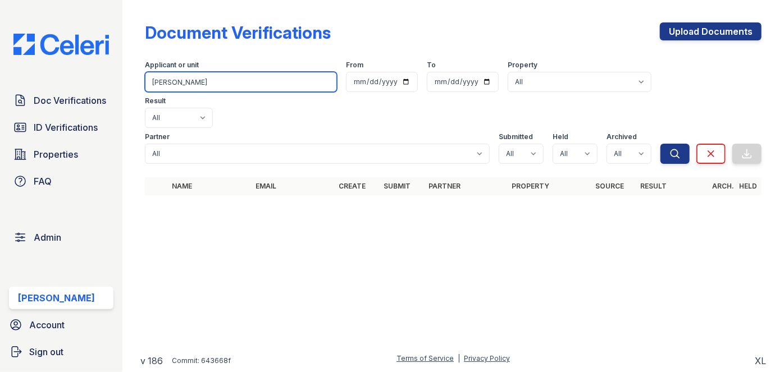
click at [112, 78] on div "Doc Verifications ID Verifications Properties FAQ Admin Darija Dedic Account Si…" at bounding box center [392, 186] width 784 height 372
type input "Gamayo"
click at [661, 144] on button "Search" at bounding box center [675, 154] width 29 height 20
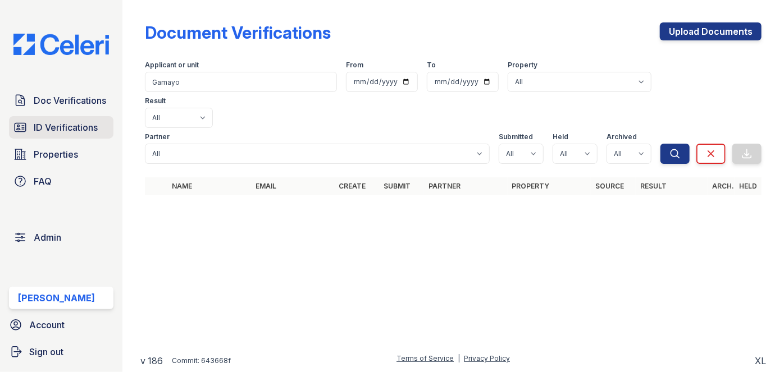
click at [92, 125] on span "ID Verifications" at bounding box center [66, 127] width 64 height 13
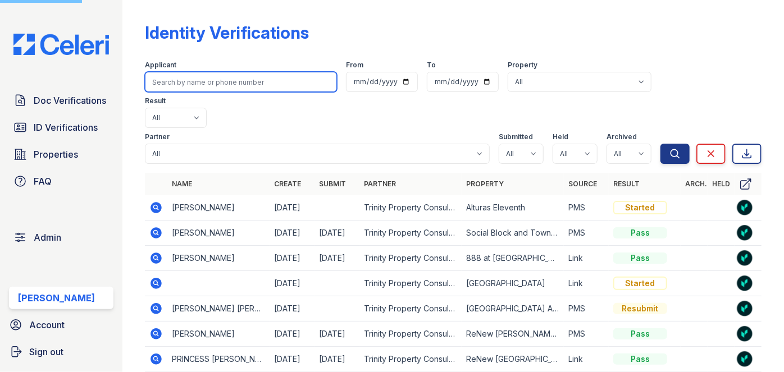
click at [169, 81] on input "search" at bounding box center [241, 82] width 192 height 20
paste input "https://app.getceleri.com/portal/verification_requests/183052"
type input "https://app.getceleri.com/portal/verification_requests/183052"
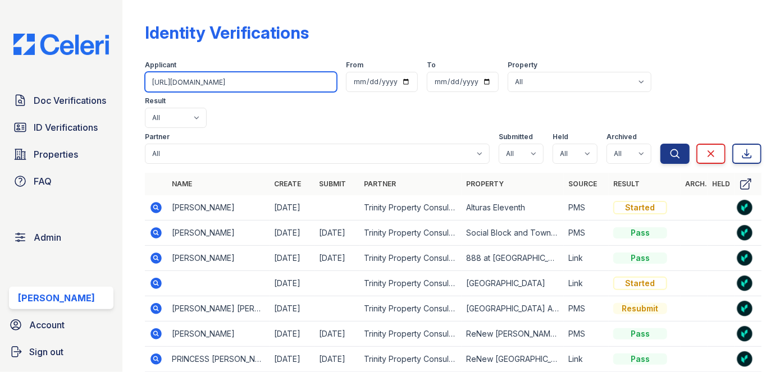
click at [169, 81] on input "https://app.getceleri.com/portal/verification_requests/183052" at bounding box center [241, 82] width 192 height 20
type input "Nicole Gamayo"
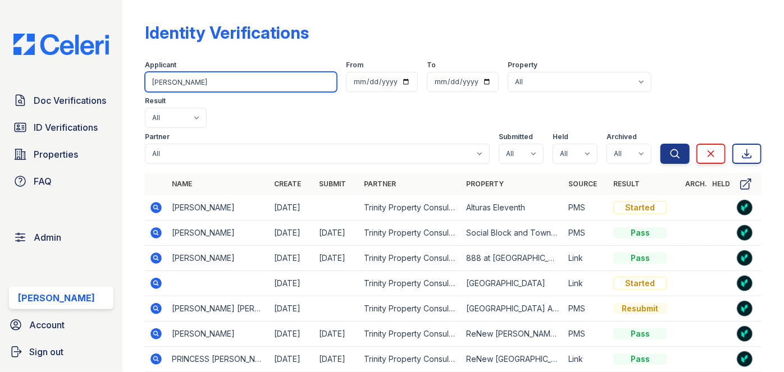
click at [661, 144] on button "Search" at bounding box center [675, 154] width 29 height 20
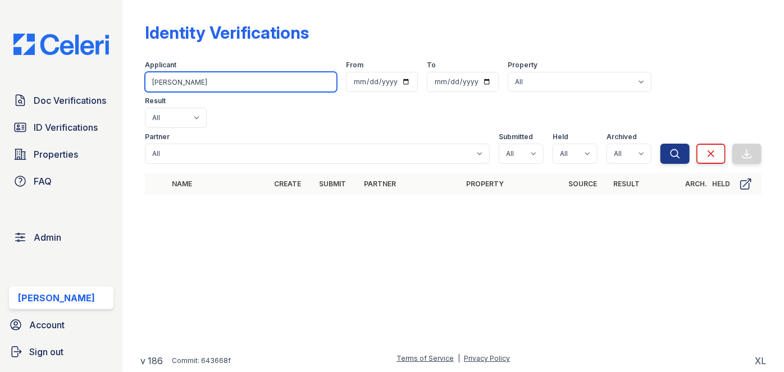
click at [199, 87] on input "Nicole Gamayo" at bounding box center [241, 82] width 192 height 20
click at [198, 86] on input "Nicole Gamayo" at bounding box center [241, 82] width 192 height 20
click at [185, 76] on input "Nicole Gamayo" at bounding box center [241, 82] width 192 height 20
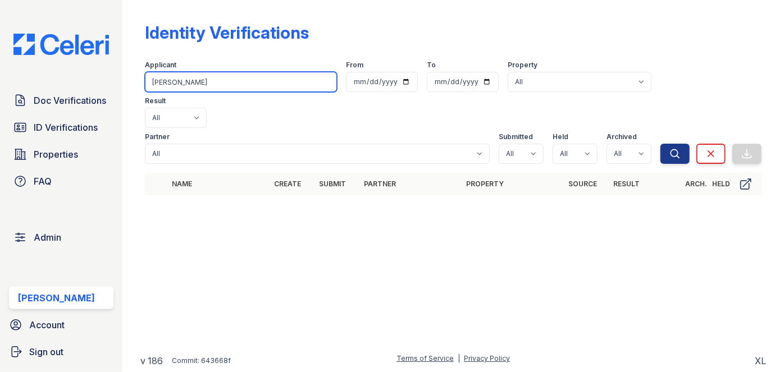
click at [185, 76] on input "Nicole Gamayo" at bounding box center [241, 82] width 192 height 20
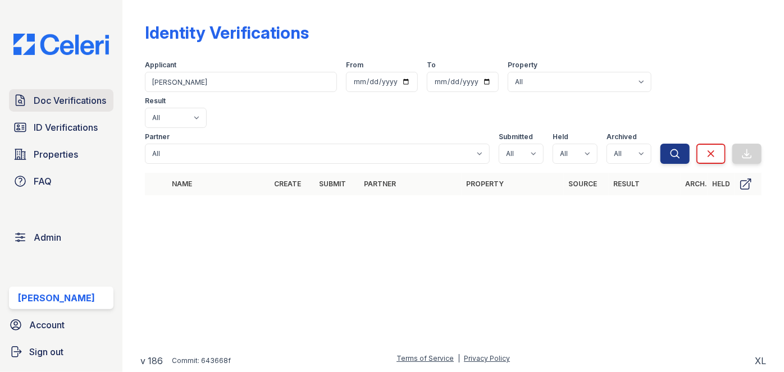
click at [81, 103] on span "Doc Verifications" at bounding box center [70, 100] width 72 height 13
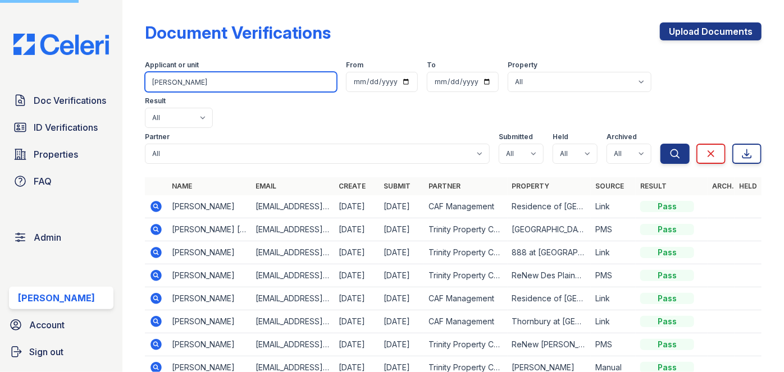
click at [187, 81] on input "Nicole Ann Gamayo" at bounding box center [241, 82] width 192 height 20
click at [187, 81] on input "search" at bounding box center [241, 82] width 192 height 20
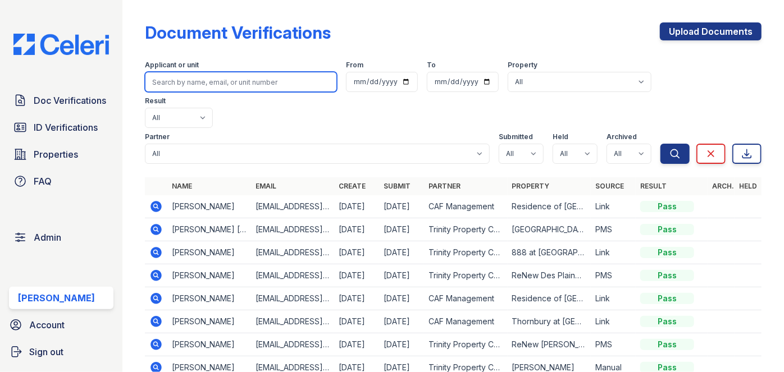
paste input "[PERSON_NAME] [PERSON_NAME]"
type input "[PERSON_NAME] [PERSON_NAME]"
click at [661, 144] on button "Search" at bounding box center [675, 154] width 29 height 20
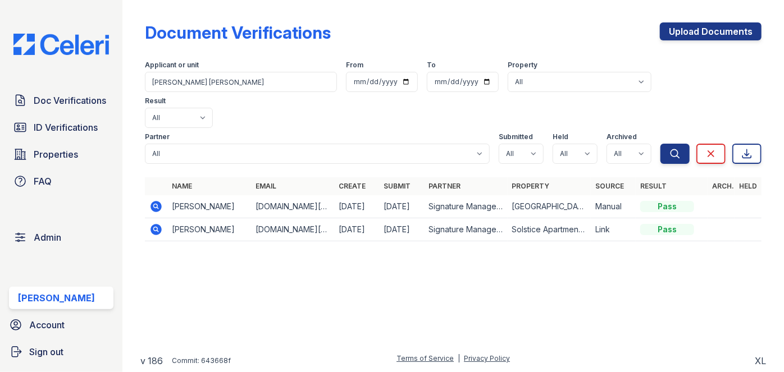
click at [158, 224] on icon at bounding box center [156, 229] width 11 height 11
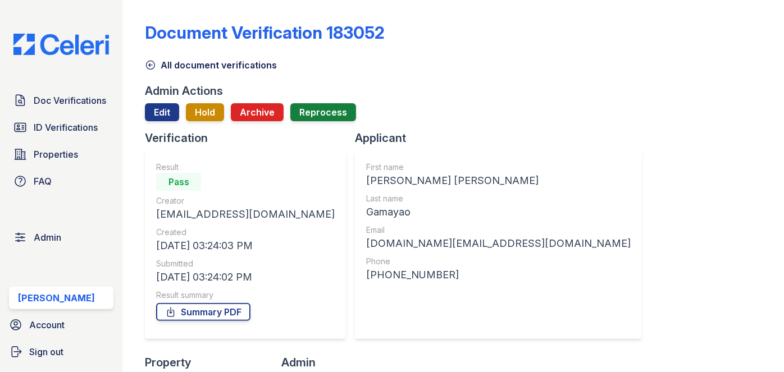
click at [366, 184] on div "[PERSON_NAME] [PERSON_NAME]" at bounding box center [498, 181] width 265 height 16
copy div "[PERSON_NAME] [PERSON_NAME]"
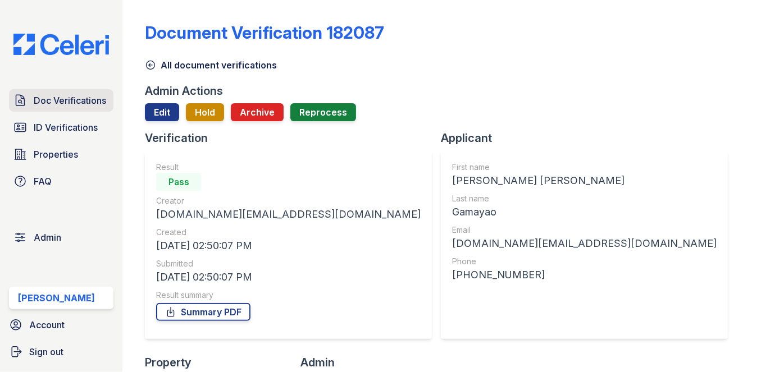
click at [101, 92] on link "Doc Verifications" at bounding box center [61, 100] width 104 height 22
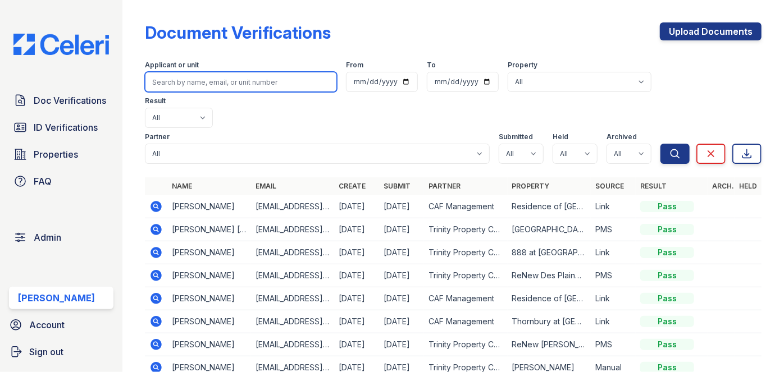
click at [194, 82] on input "search" at bounding box center [241, 82] width 192 height 20
paste input "[PERSON_NAME]"
type input "[PERSON_NAME]"
click at [661, 144] on button "Search" at bounding box center [675, 154] width 29 height 20
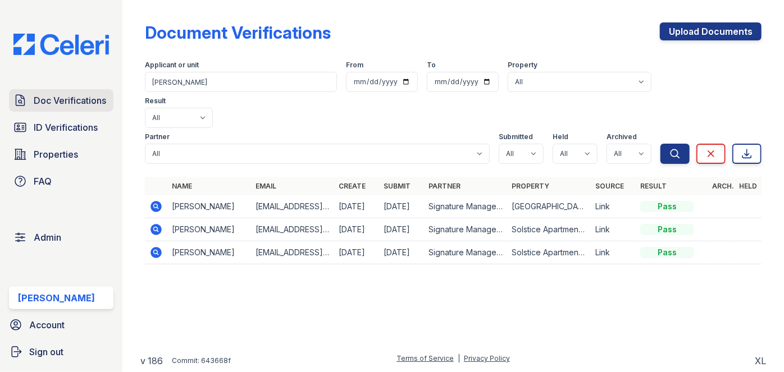
click at [97, 94] on span "Doc Verifications" at bounding box center [70, 100] width 72 height 13
